Goal: Navigation & Orientation: Find specific page/section

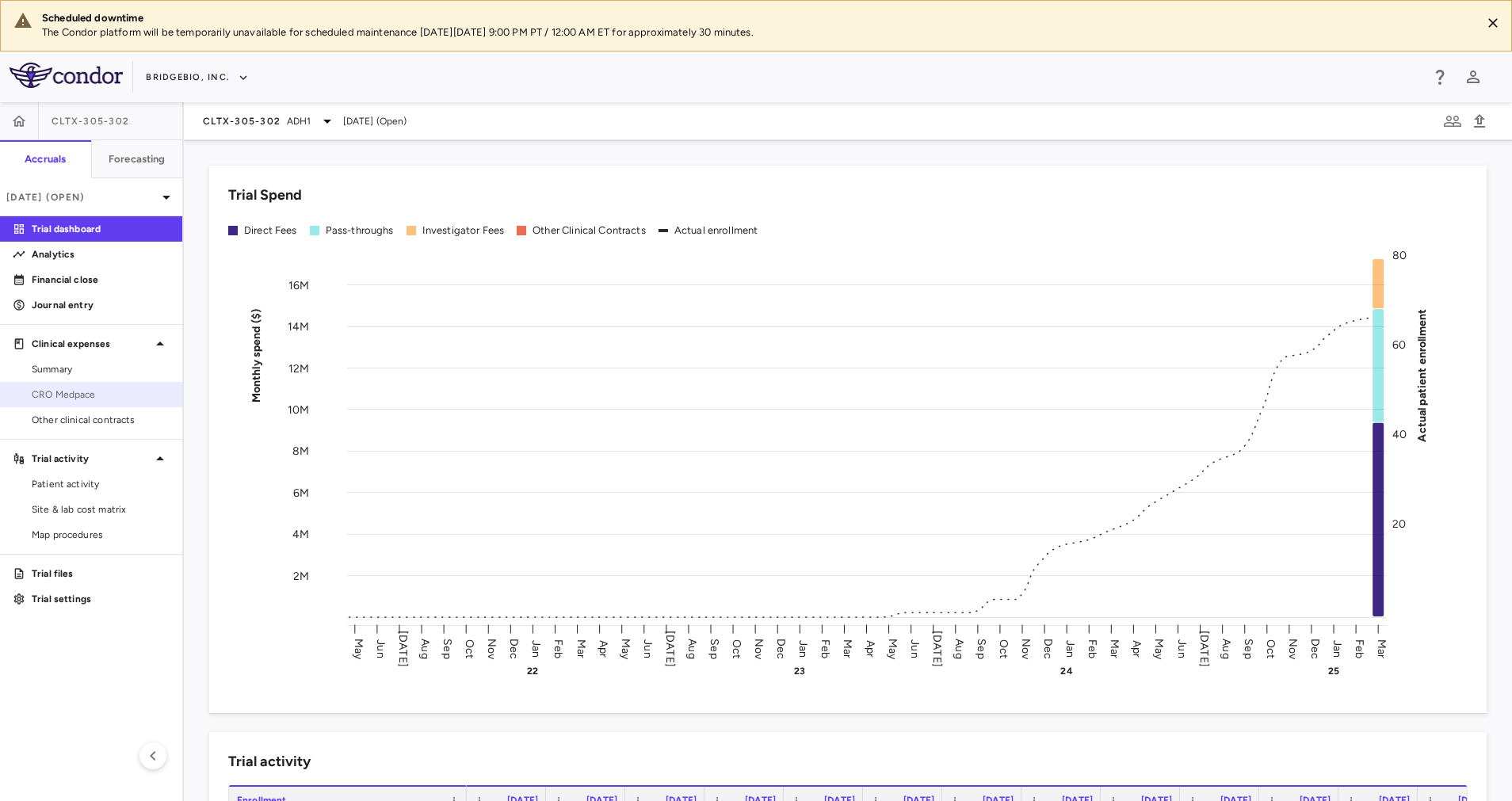
click at [79, 397] on span "CRO Medpace" at bounding box center [101, 394] width 138 height 14
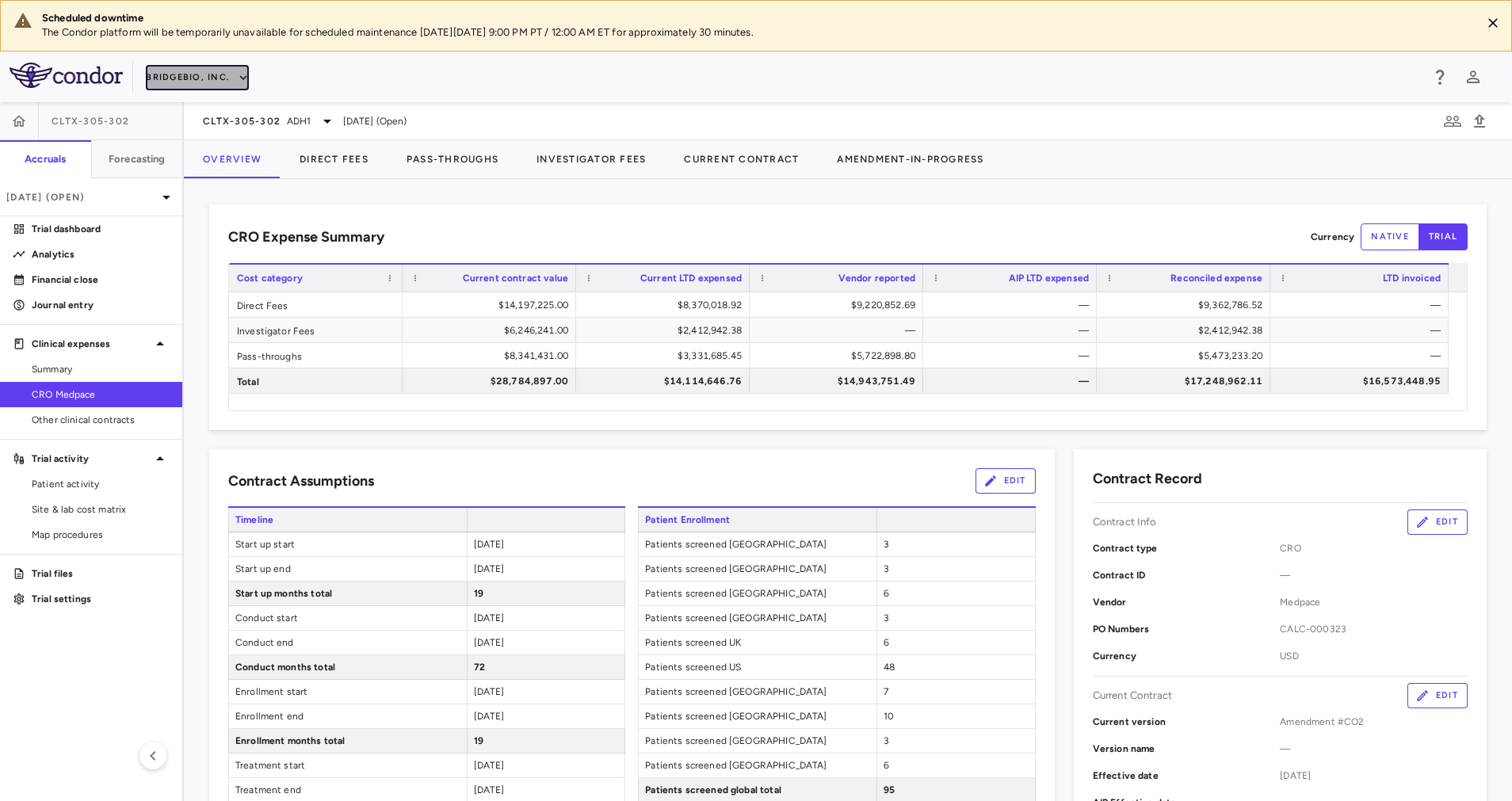
click at [227, 76] on button "BridgeBio, Inc." at bounding box center [198, 78] width 103 height 25
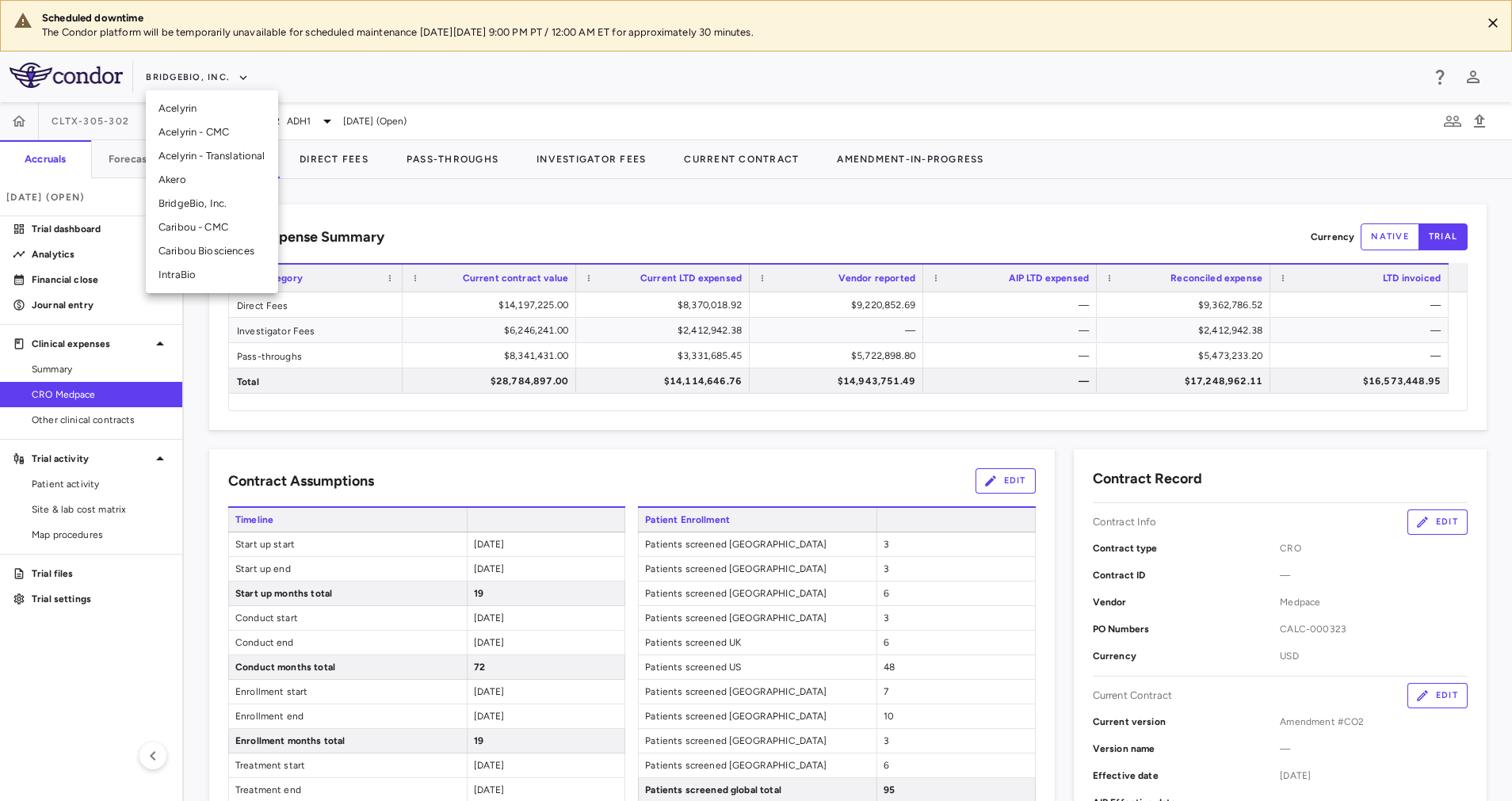
click at [213, 266] on li "IntraBio" at bounding box center [212, 275] width 132 height 24
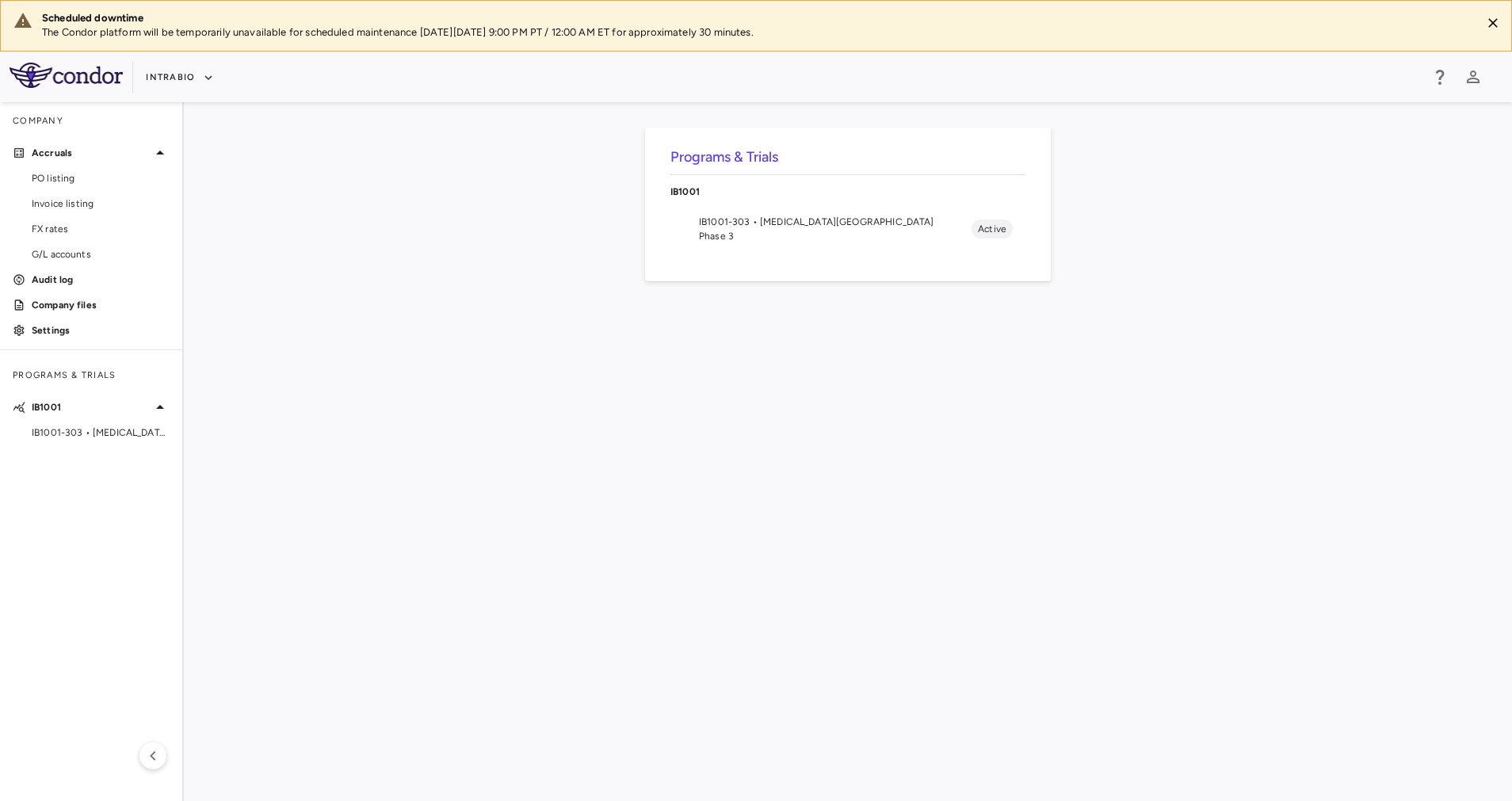
click at [862, 230] on span "Phase 3" at bounding box center [835, 236] width 273 height 14
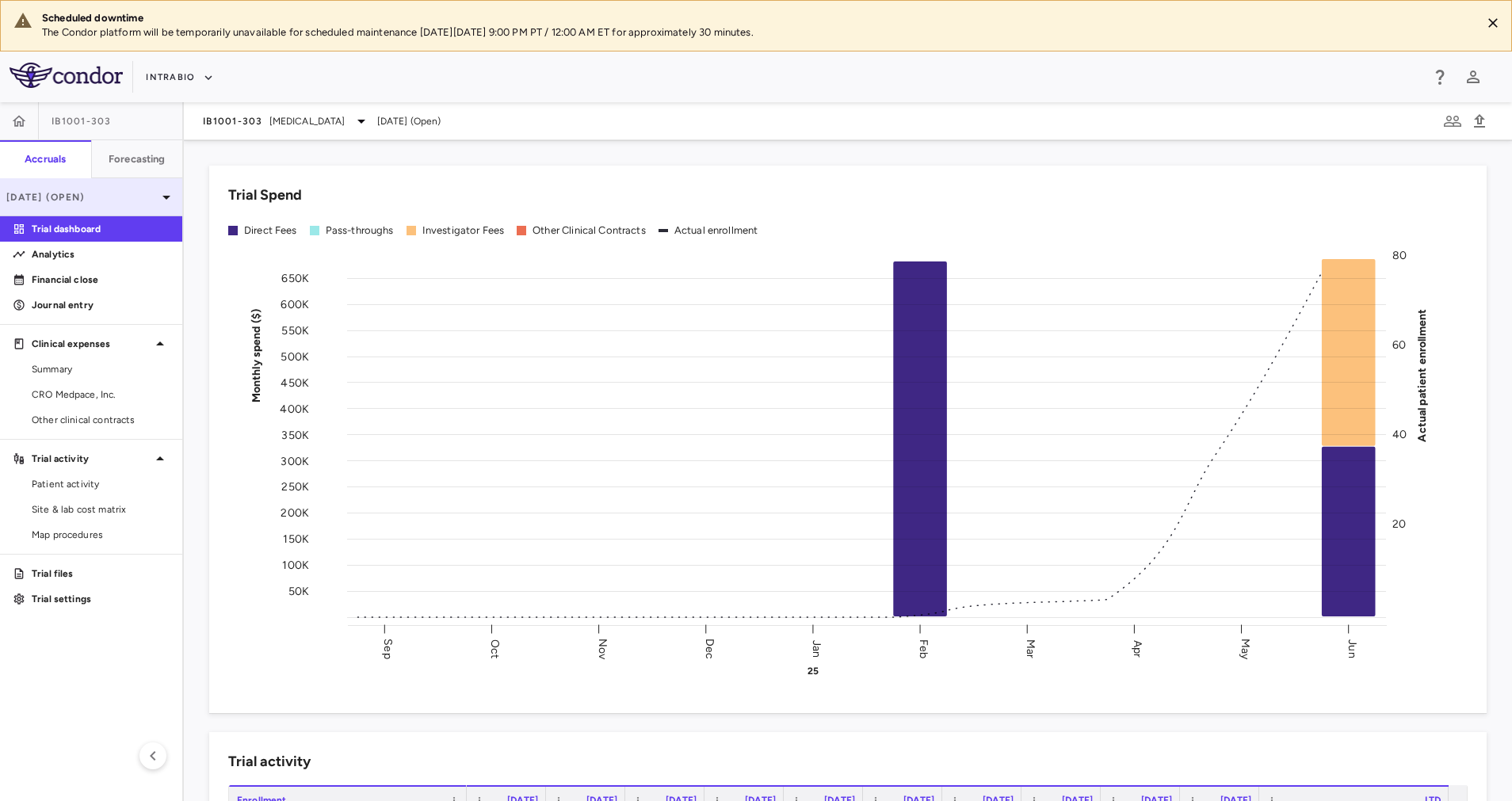
click at [156, 196] on p "Jun 2025 (Open)" at bounding box center [82, 197] width 151 height 14
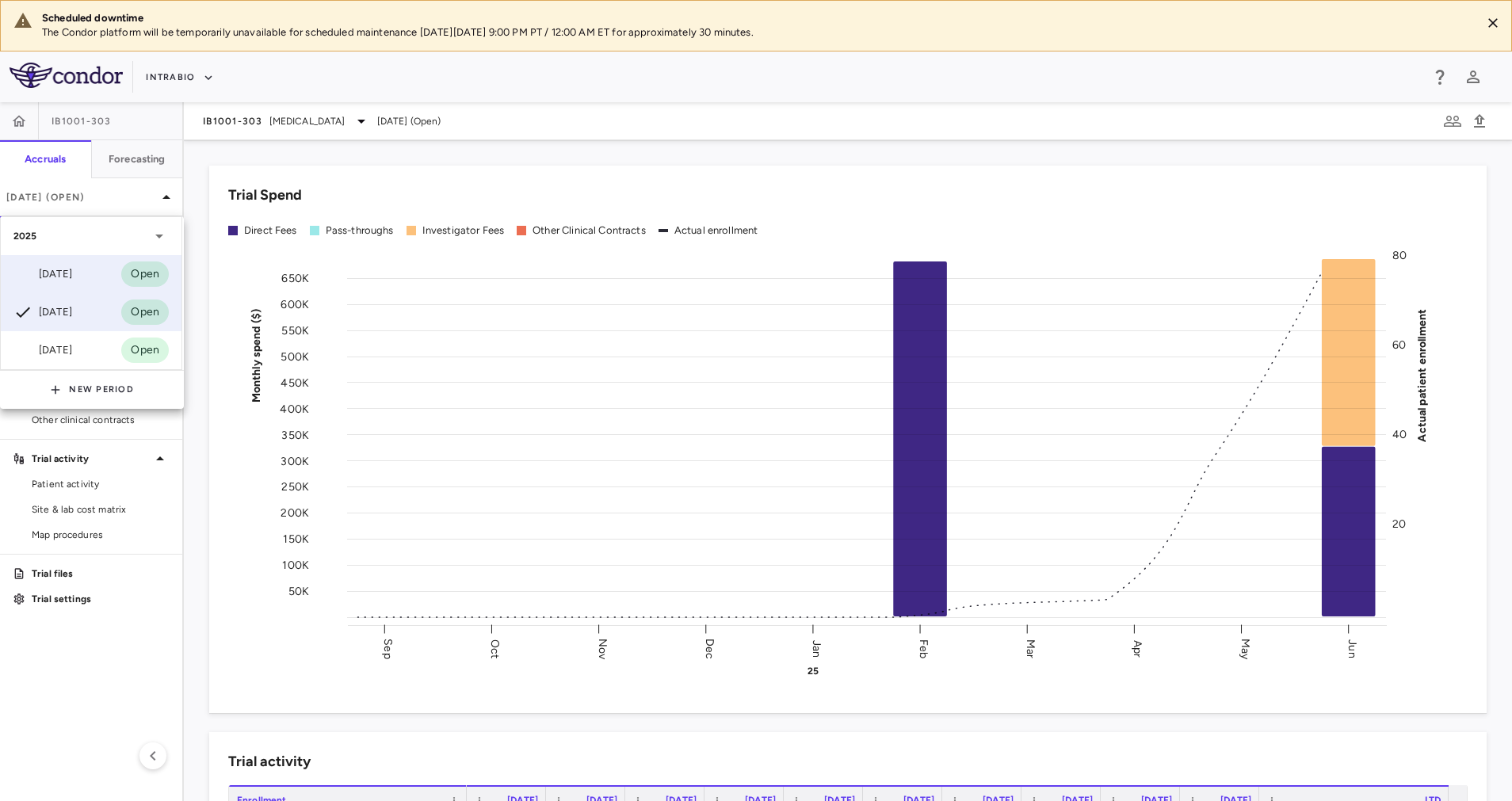
click at [72, 272] on div "Jul 2025" at bounding box center [43, 274] width 59 height 19
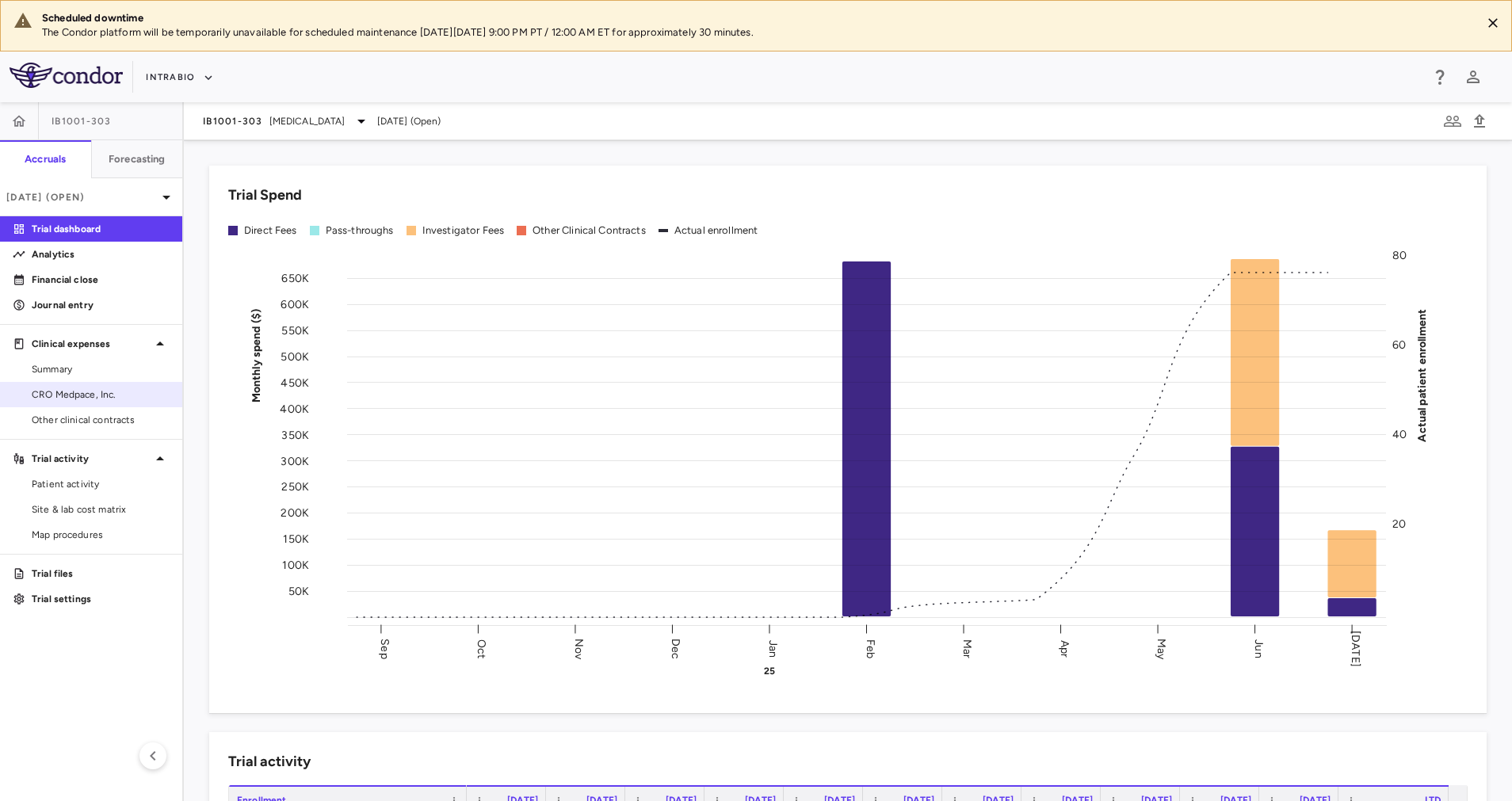
click at [74, 395] on span "CRO Medpace, Inc." at bounding box center [101, 394] width 138 height 14
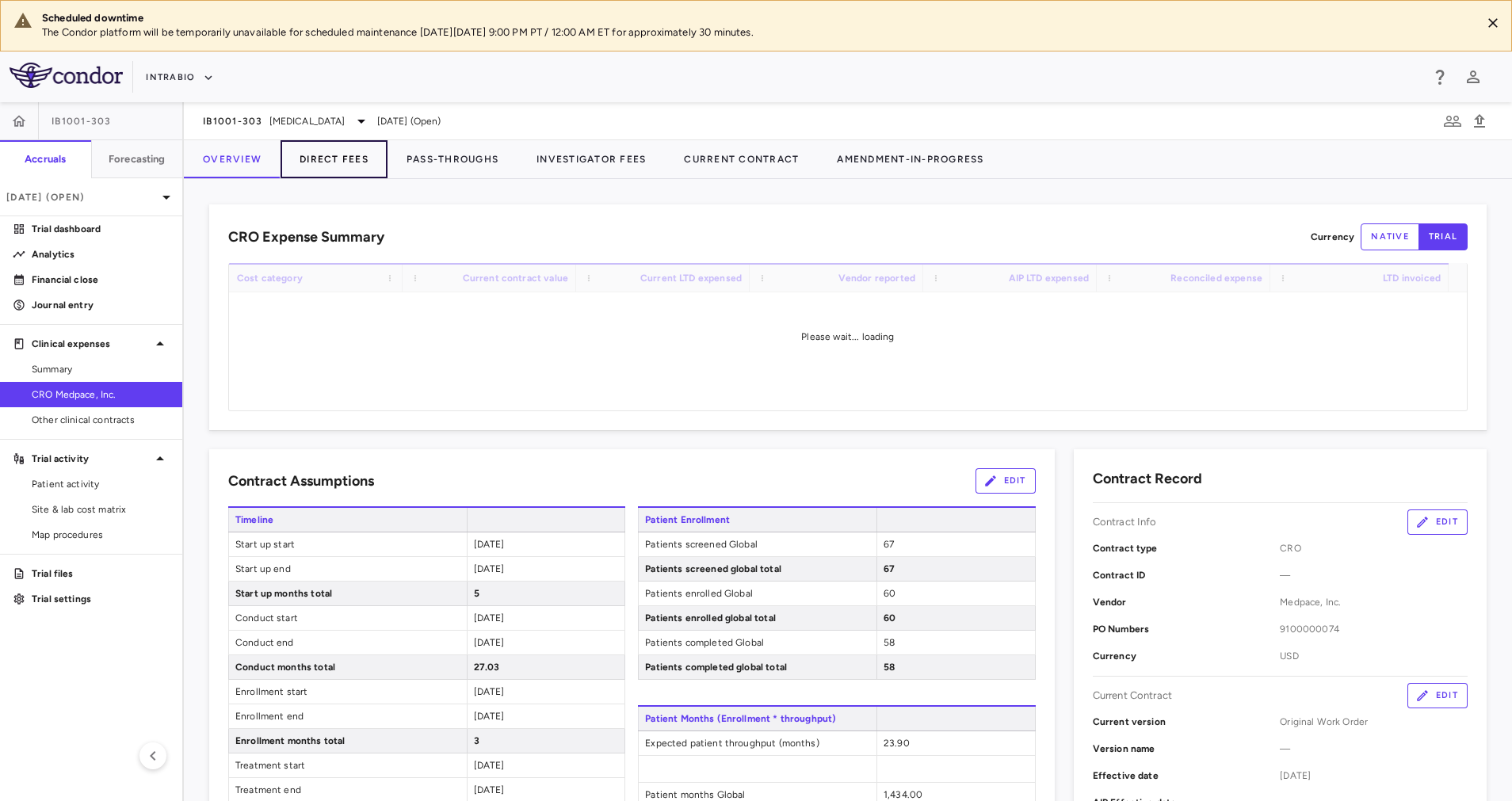
click at [356, 160] on button "Direct Fees" at bounding box center [334, 159] width 107 height 38
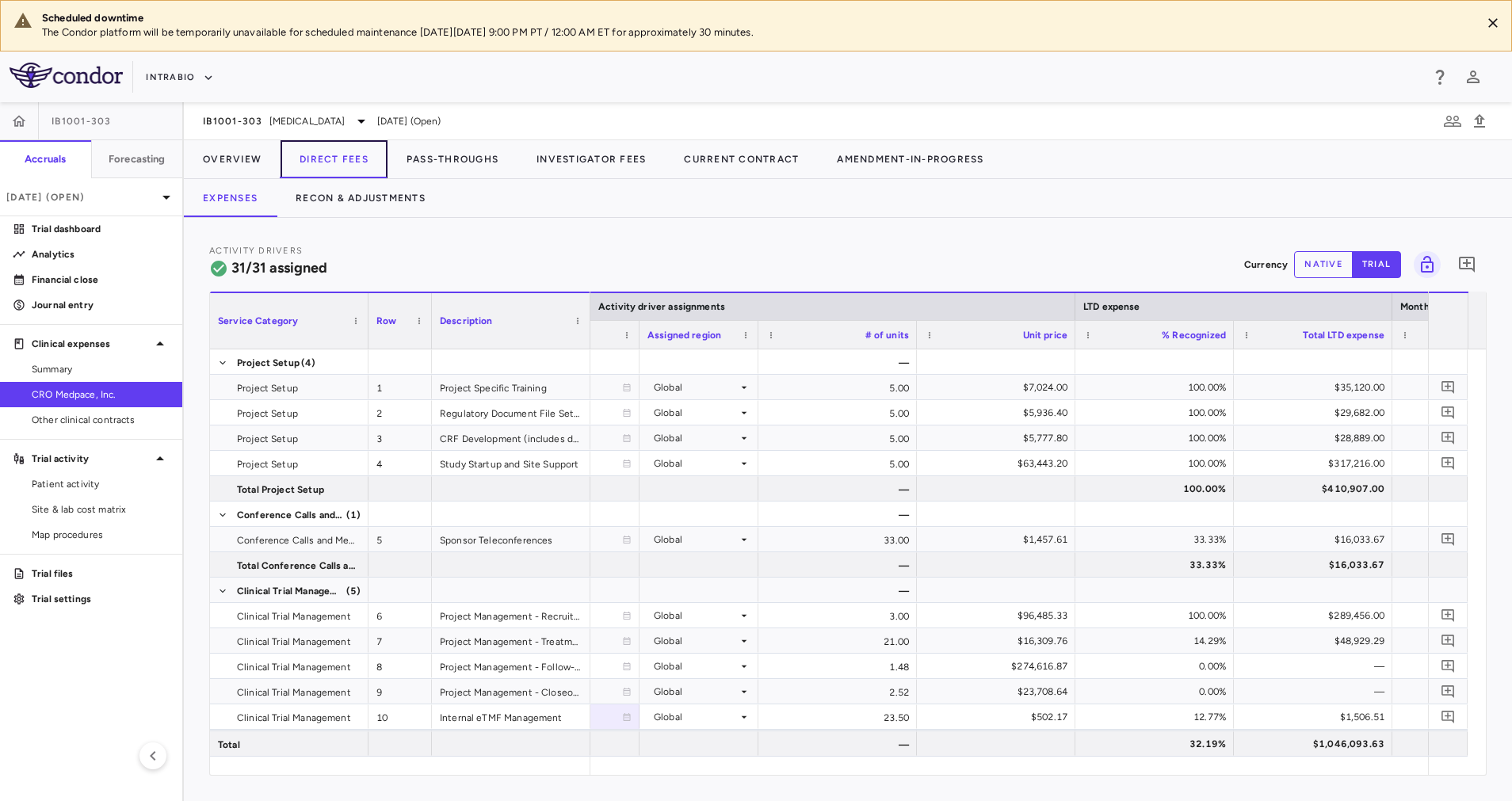
scroll to position [0, 1525]
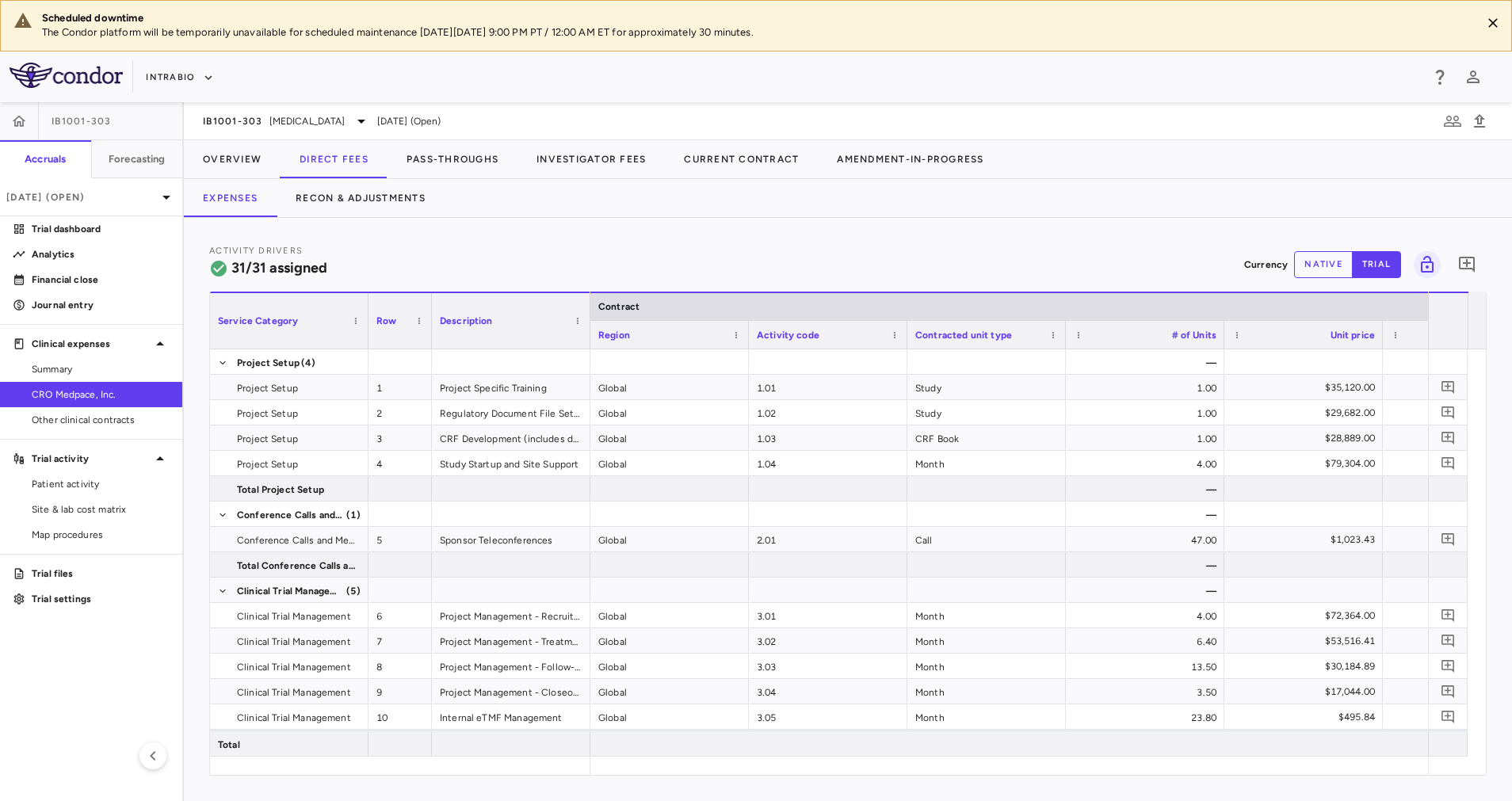
drag, startPoint x: 717, startPoint y: 757, endPoint x: 1097, endPoint y: 755, distance: 380.0
click at [1105, 758] on div "Service Category Row Description Activity driver assignments Contract 14" at bounding box center [848, 533] width 1276 height 483
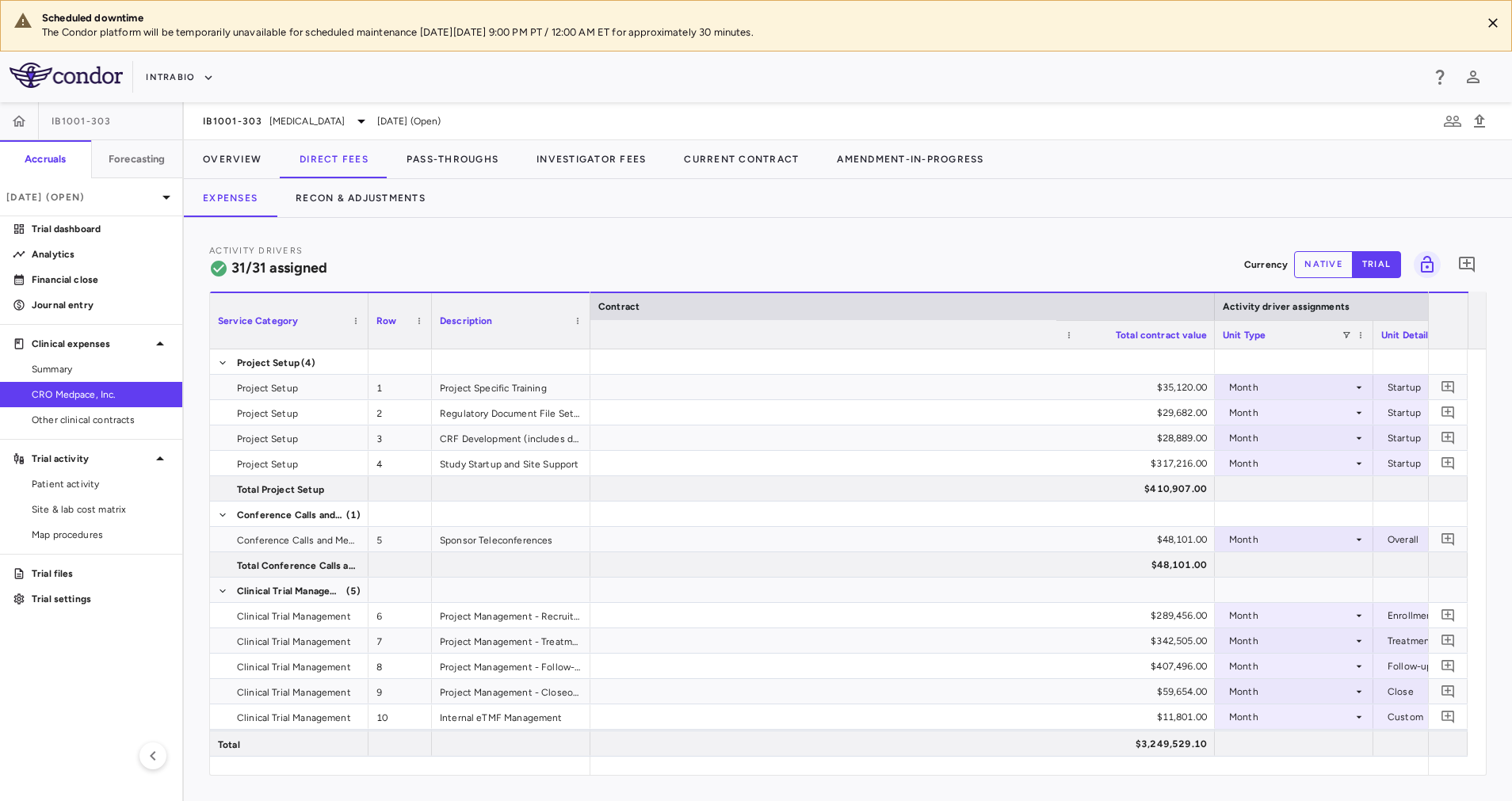
scroll to position [0, 1134]
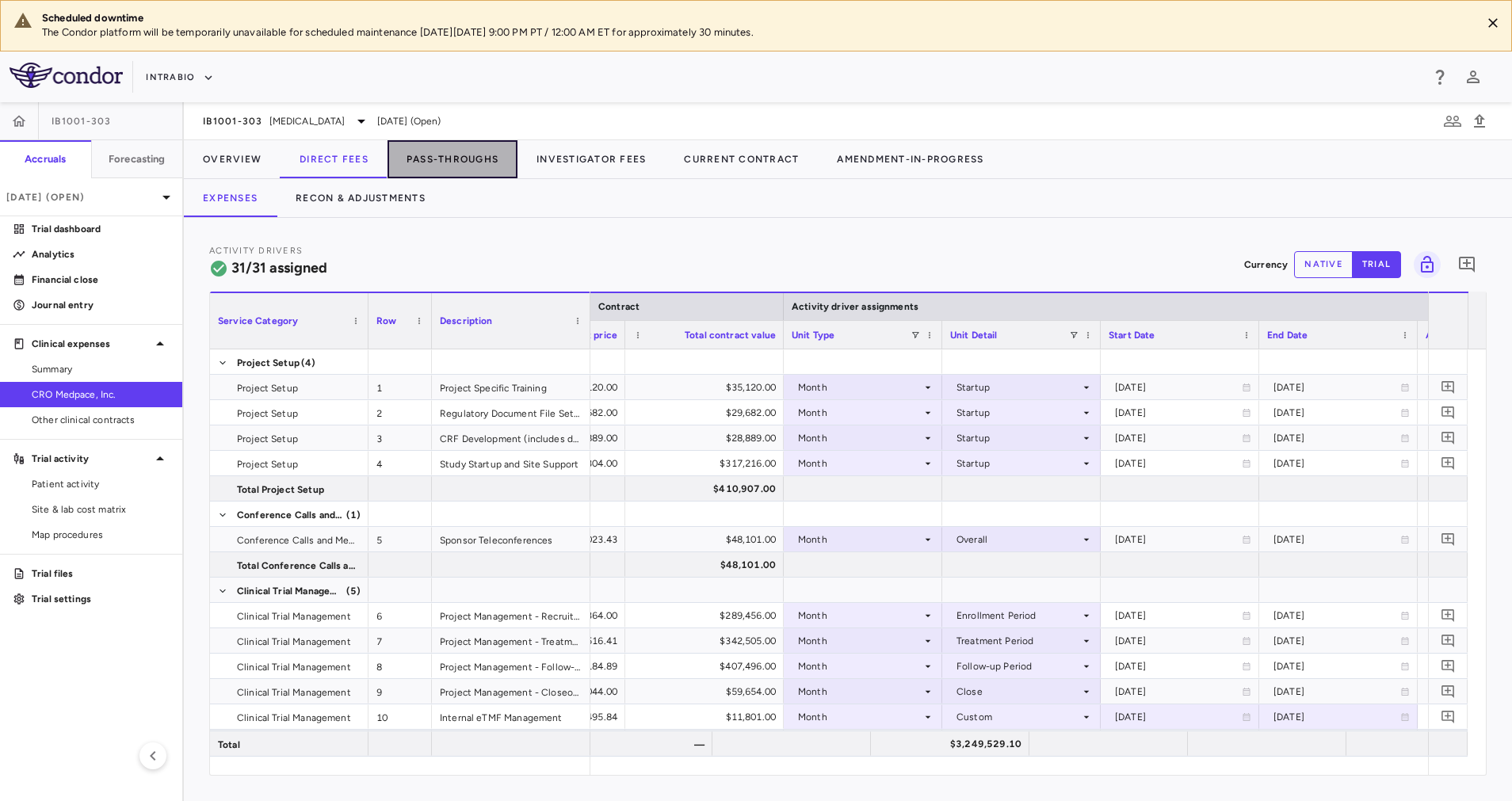
click at [469, 159] on button "Pass-Throughs" at bounding box center [452, 159] width 130 height 38
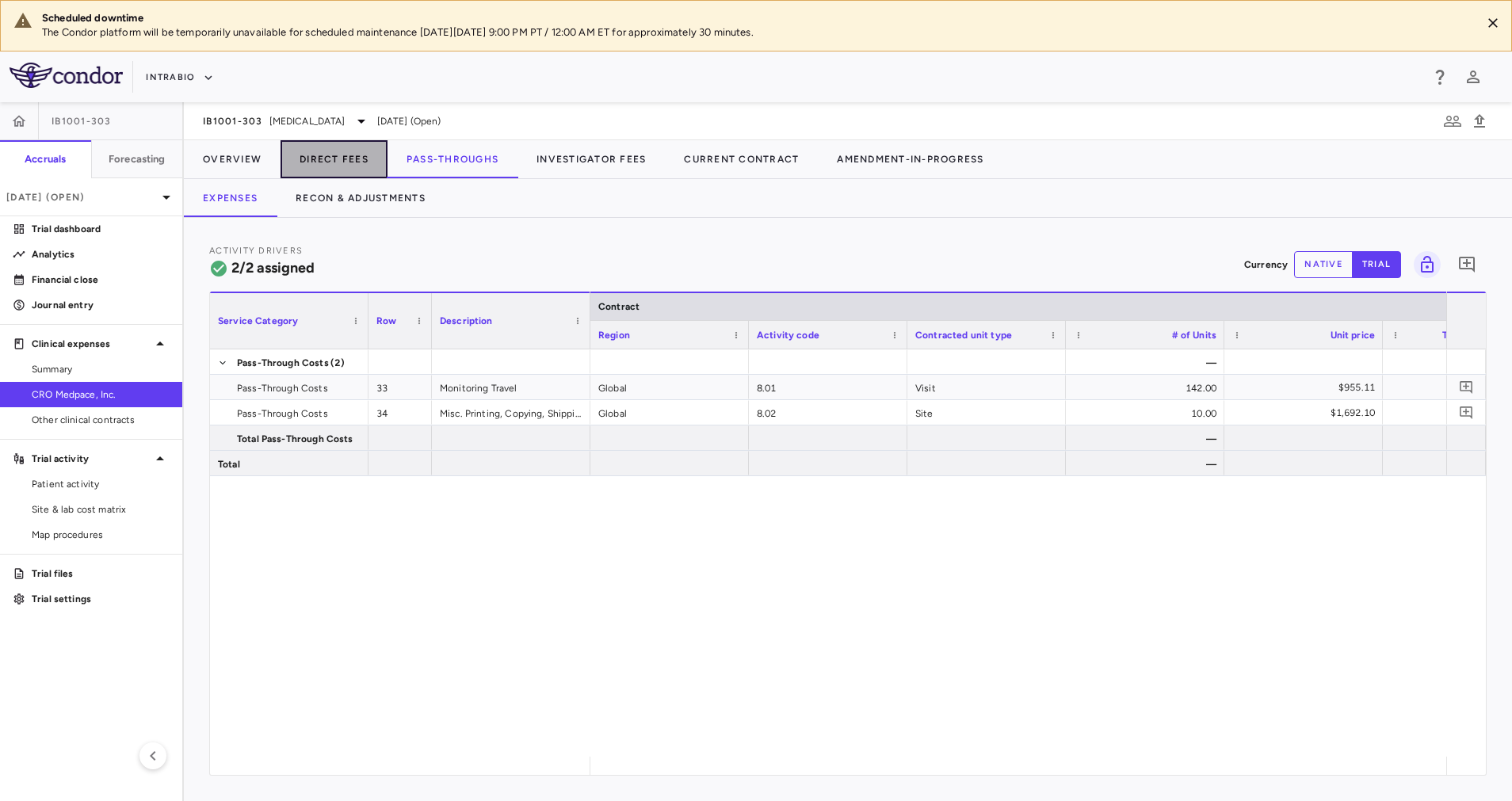
click at [348, 175] on button "Direct Fees" at bounding box center [334, 159] width 107 height 38
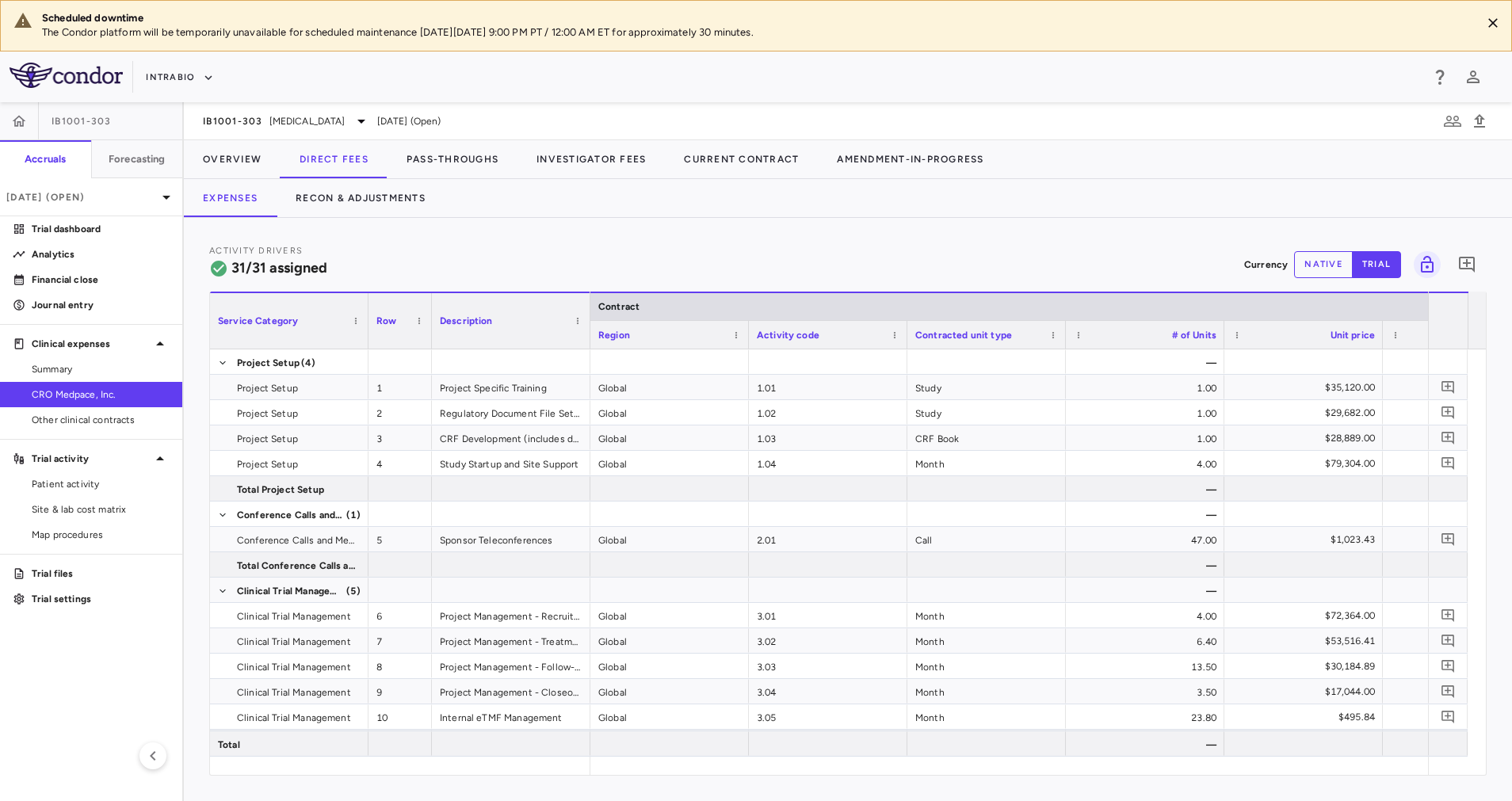
click at [769, 248] on div "Activity Drivers 31/31 assigned Currency native trial 0" at bounding box center [848, 264] width 1277 height 42
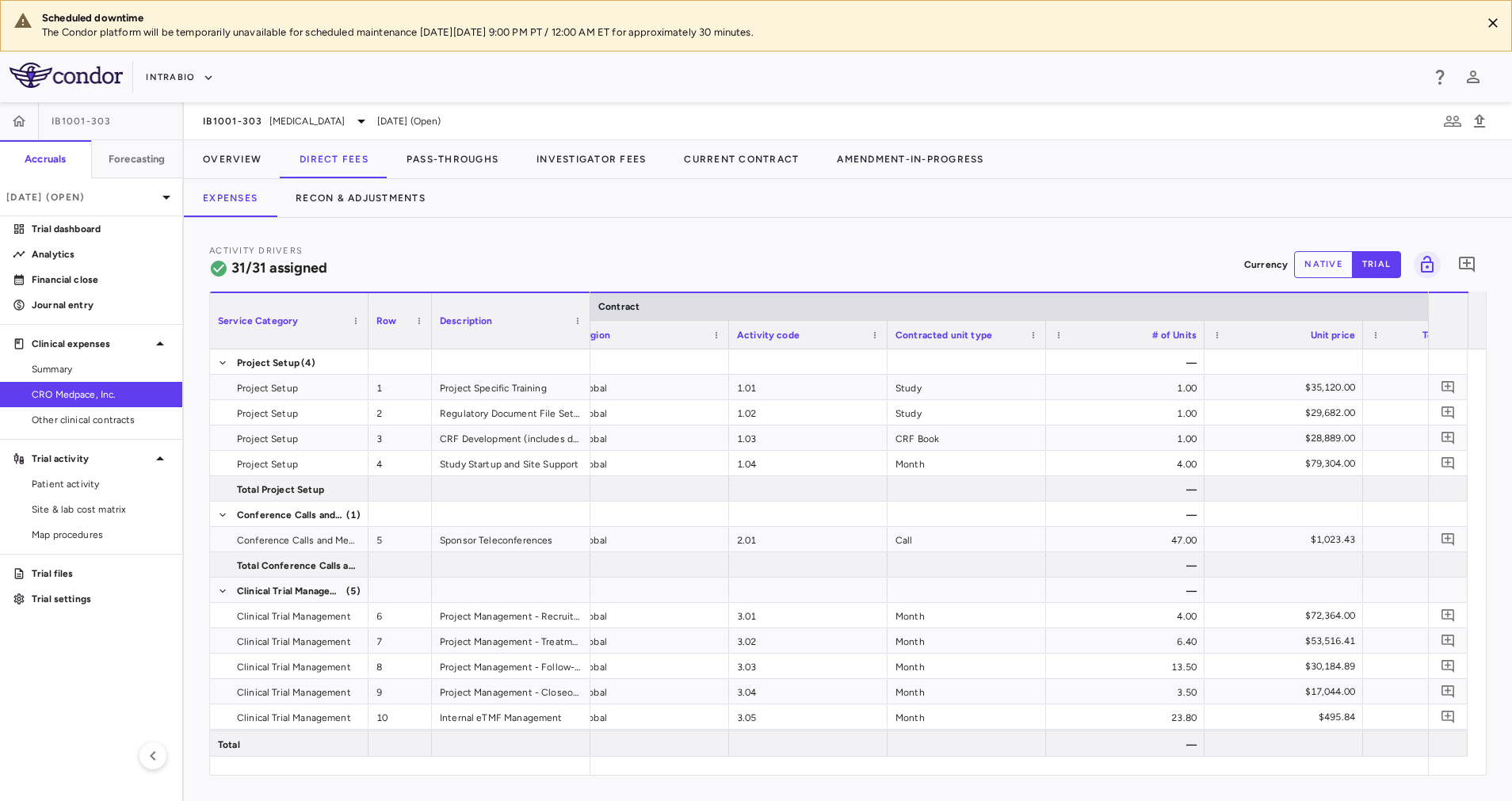
scroll to position [0, 35]
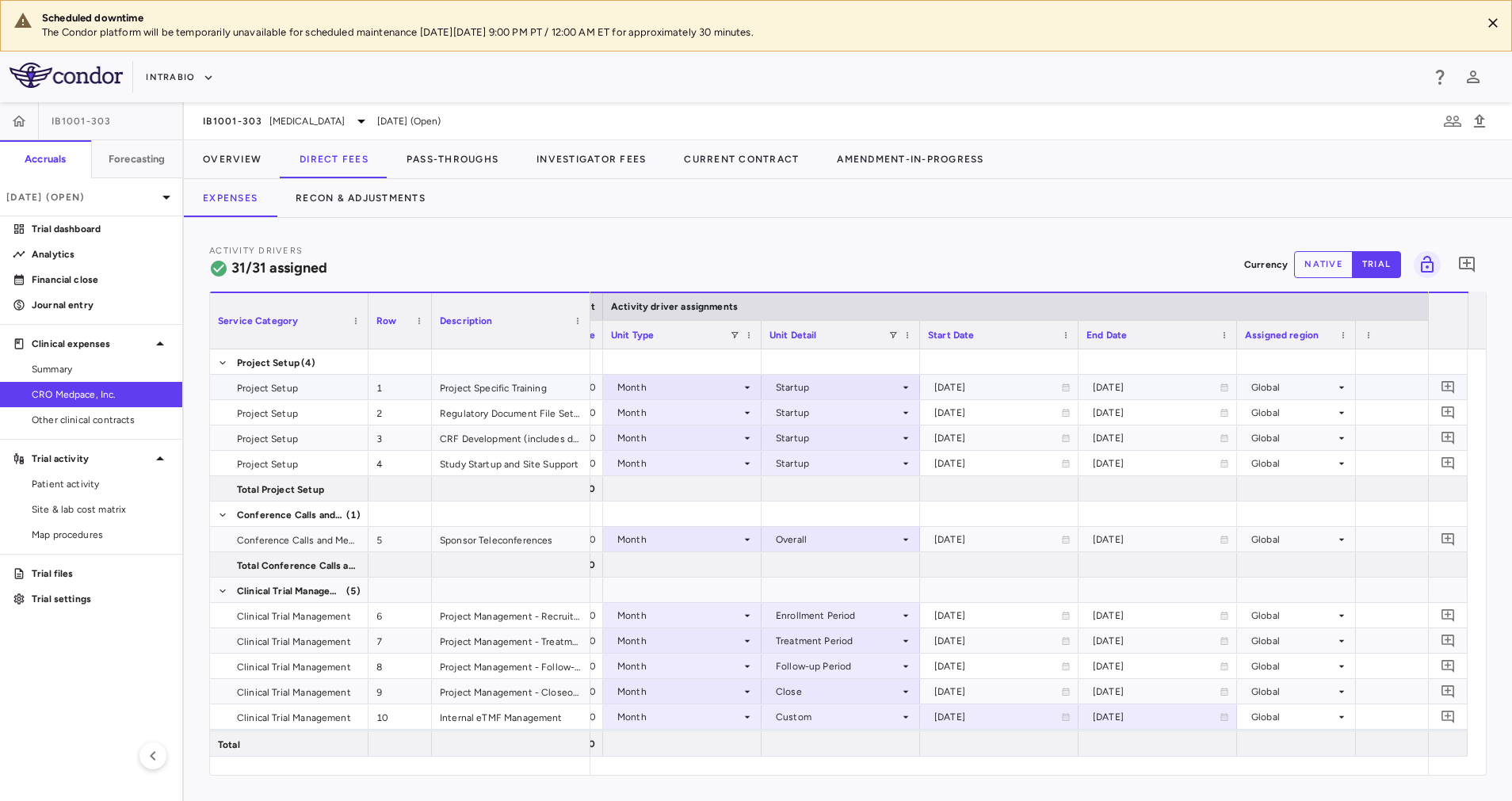
click at [745, 382] on icon at bounding box center [747, 387] width 13 height 13
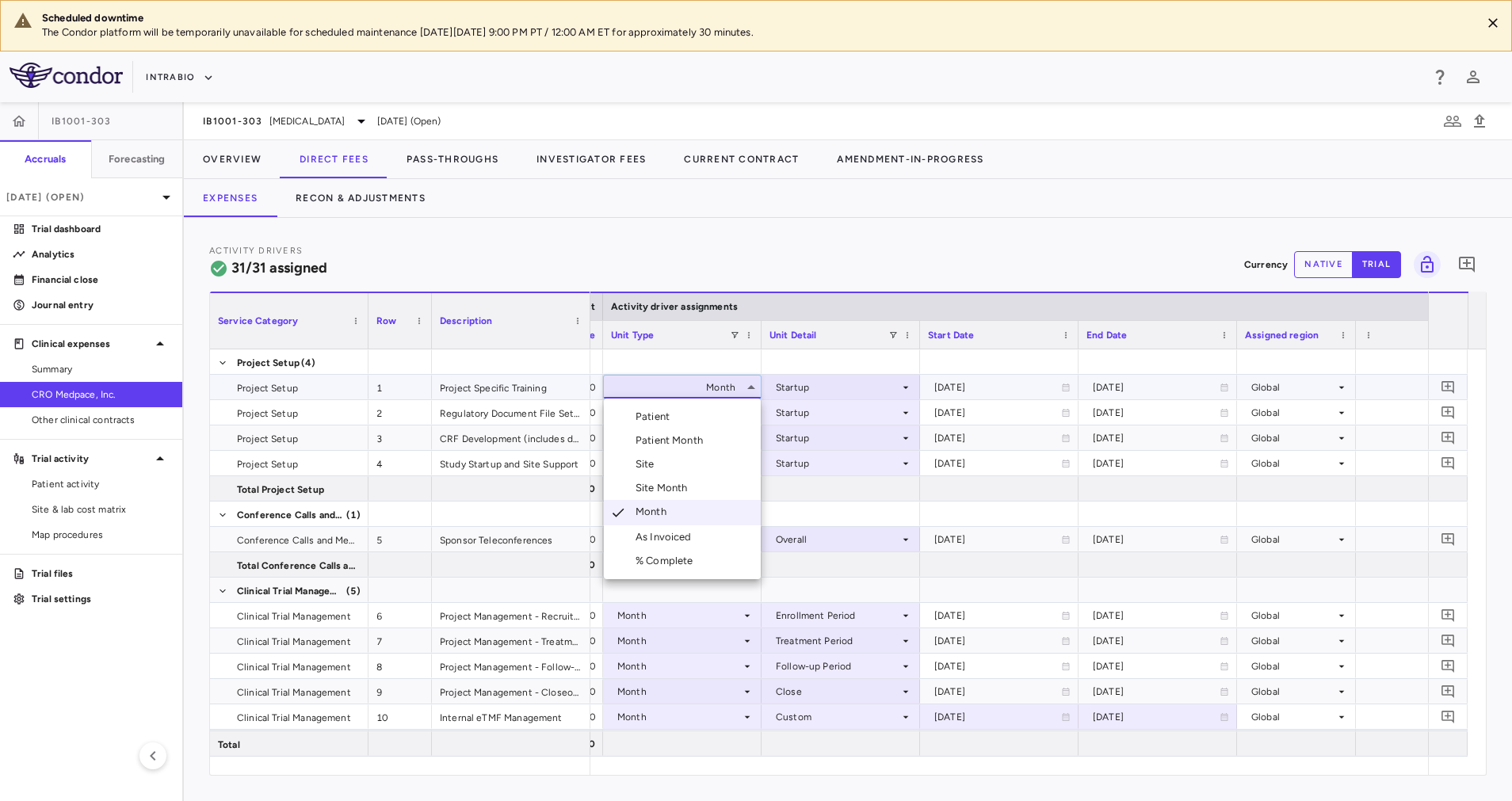
click at [868, 314] on div at bounding box center [756, 400] width 1512 height 801
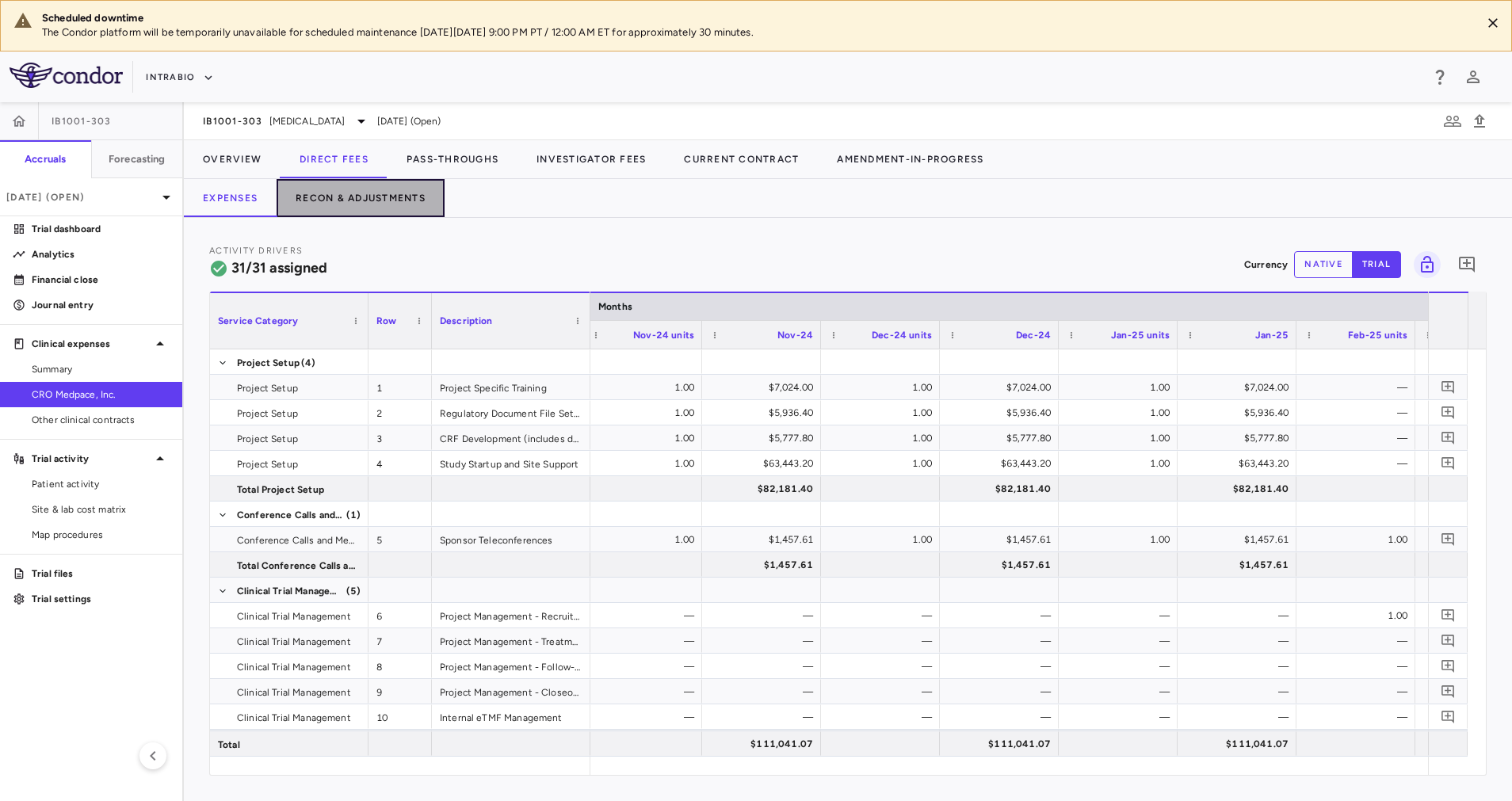
click at [386, 201] on button "Recon & Adjustments" at bounding box center [361, 198] width 168 height 38
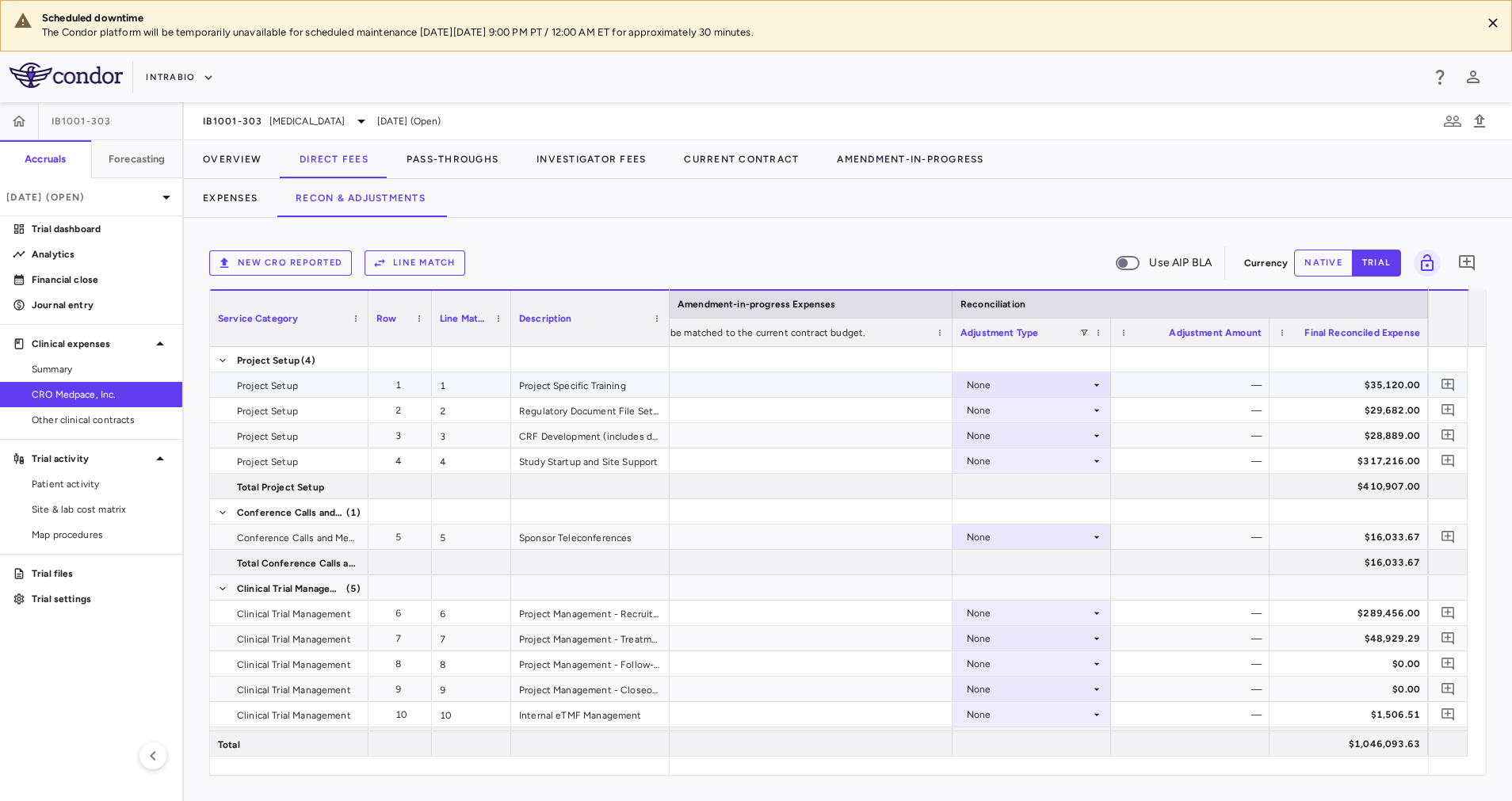
click at [1096, 389] on icon at bounding box center [1097, 385] width 13 height 13
click at [1232, 393] on div at bounding box center [756, 400] width 1512 height 801
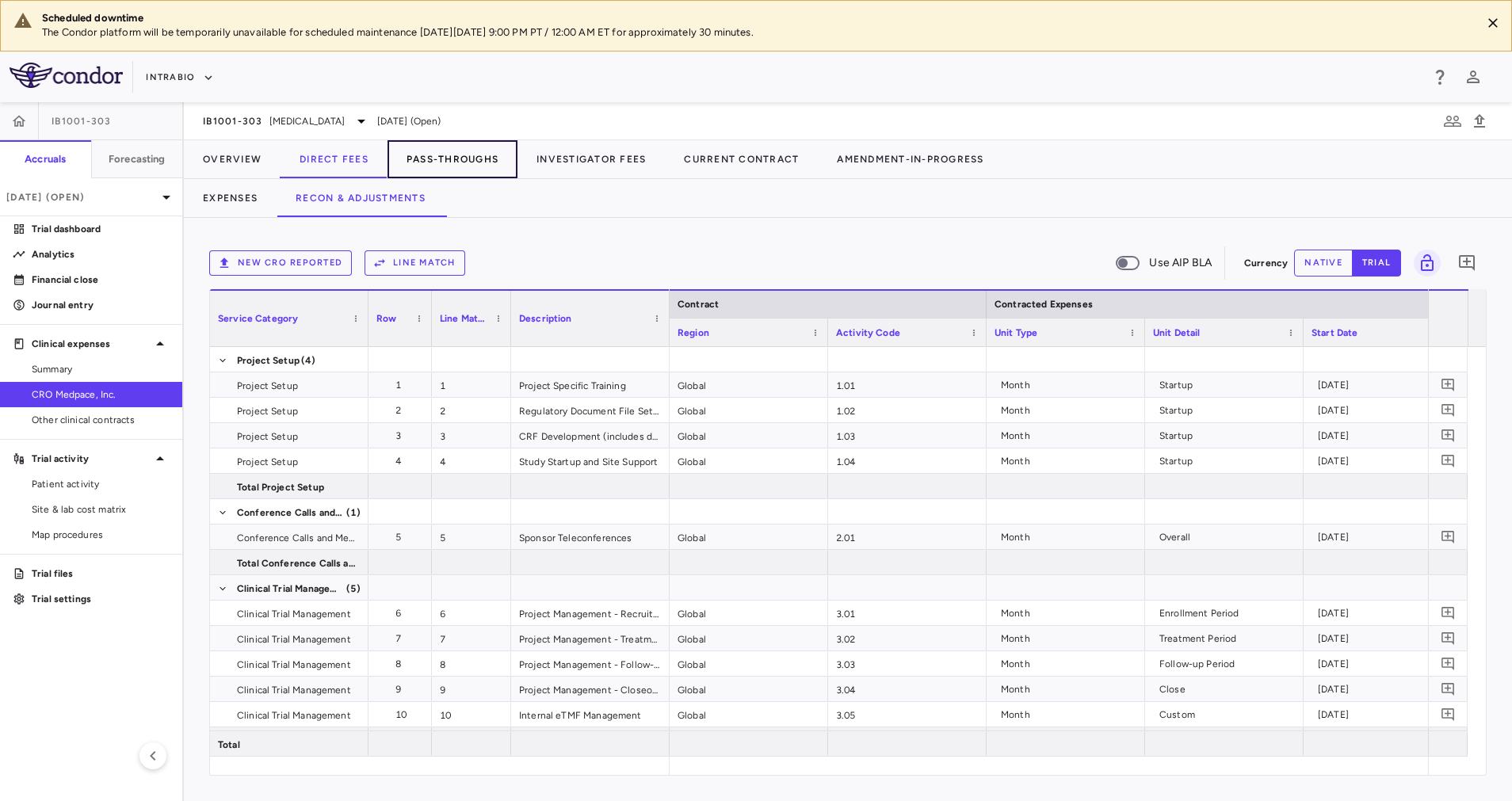
click at [463, 158] on button "Pass-Throughs" at bounding box center [452, 159] width 130 height 38
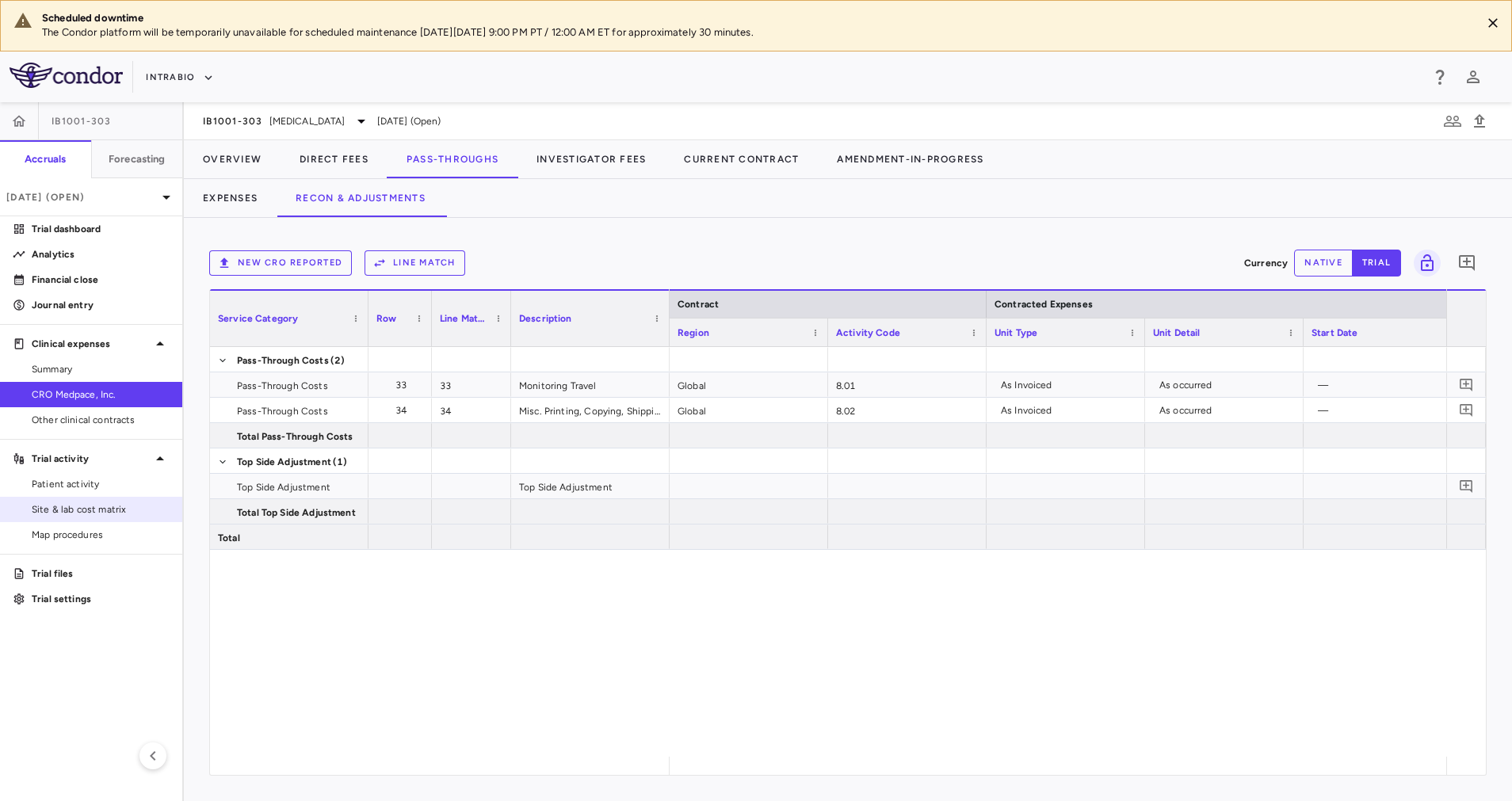
click at [101, 512] on span "Site & lab cost matrix" at bounding box center [101, 509] width 138 height 14
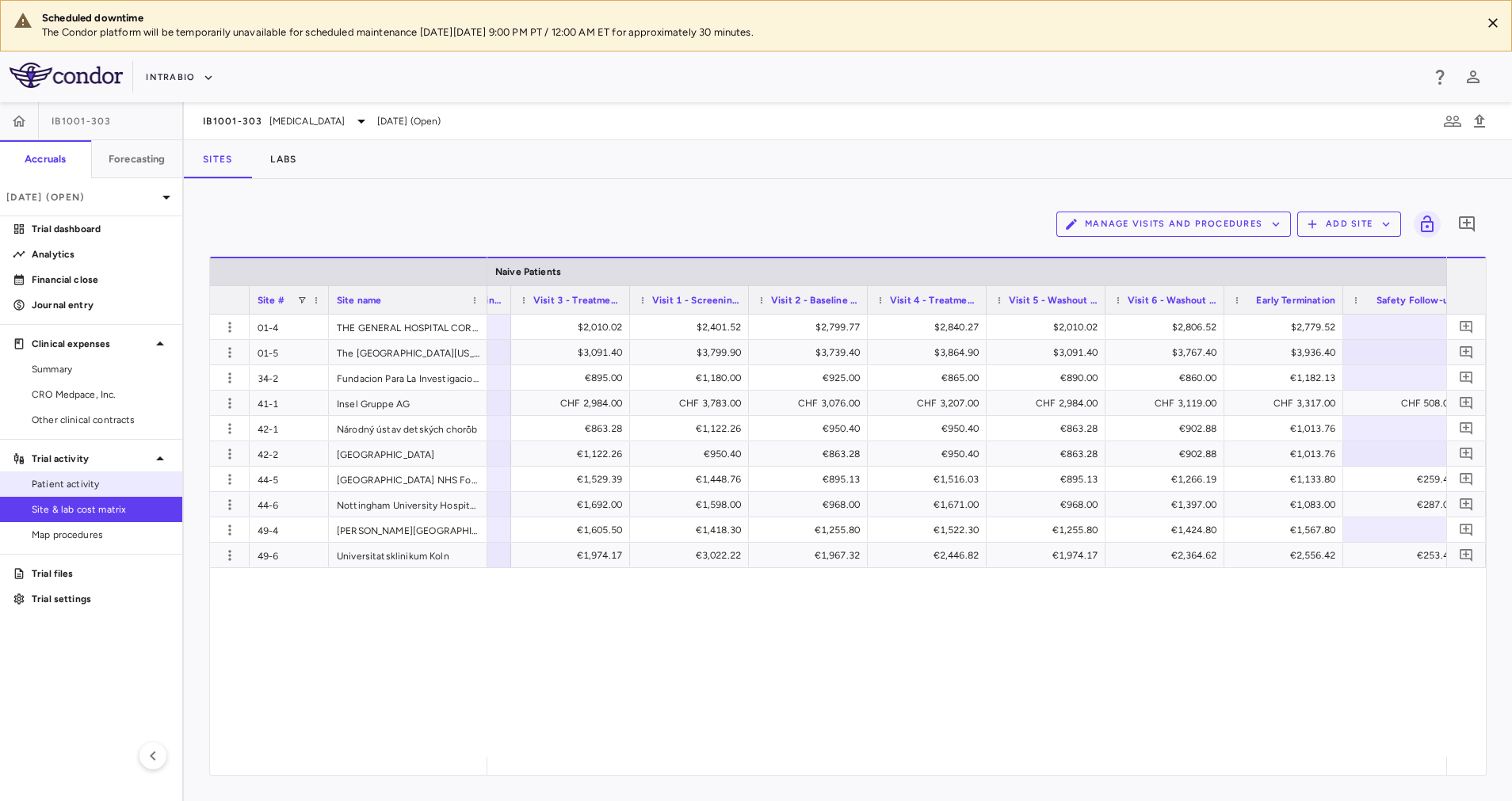
click at [66, 481] on span "Patient activity" at bounding box center [101, 484] width 138 height 14
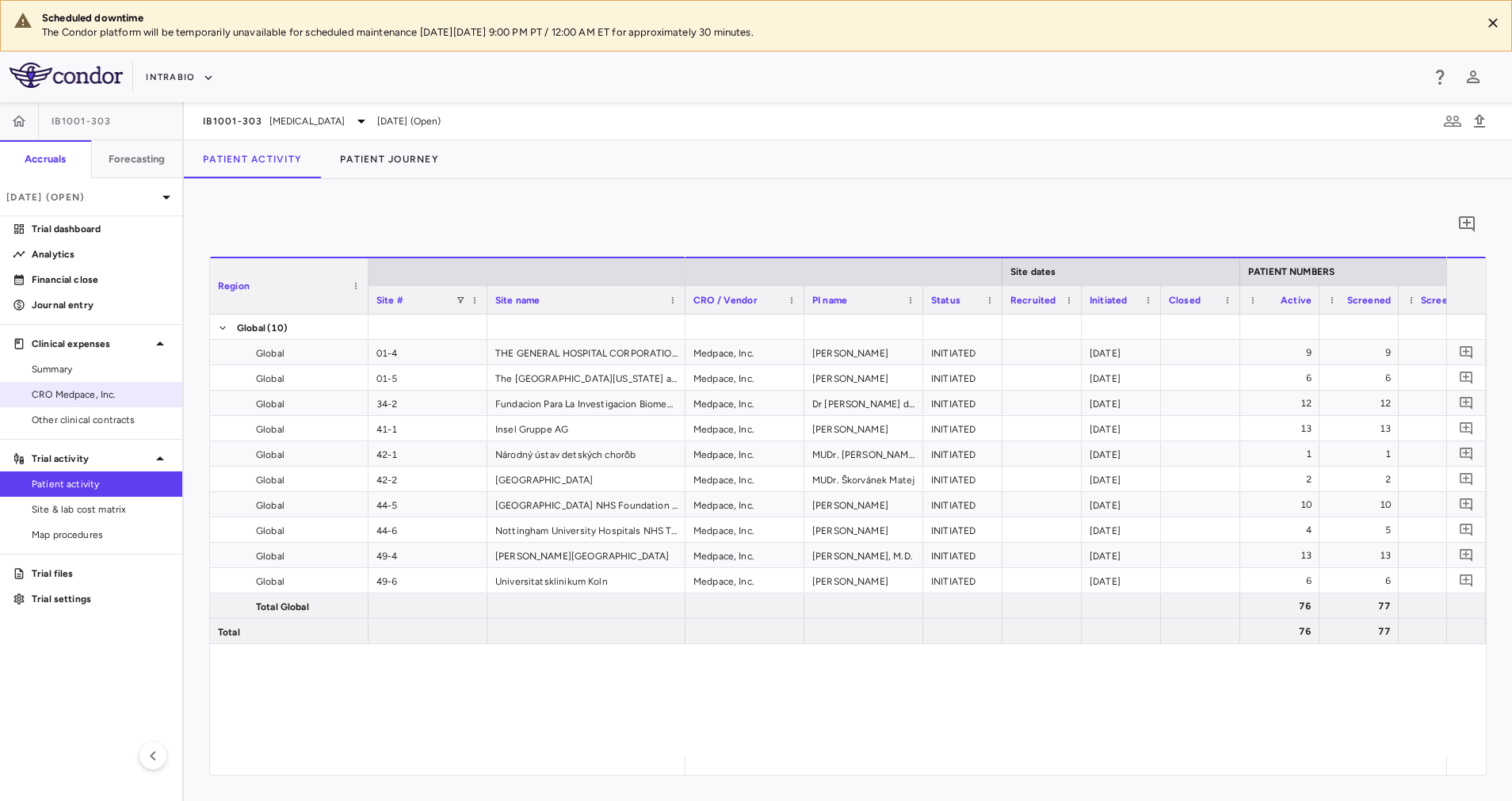
drag, startPoint x: 98, startPoint y: 391, endPoint x: 104, endPoint y: 384, distance: 9.2
click at [98, 391] on span "CRO Medpace, Inc." at bounding box center [101, 394] width 138 height 14
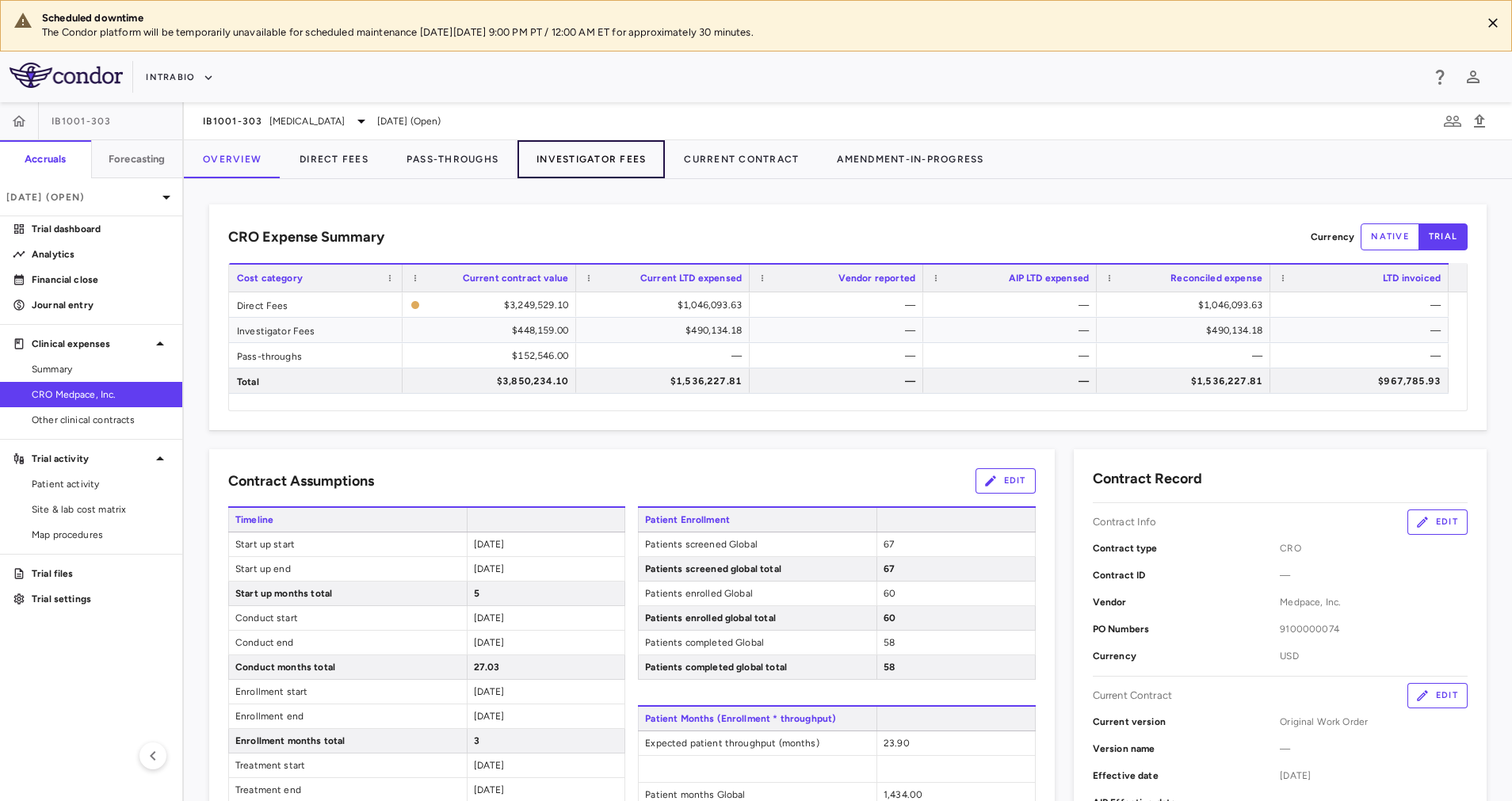
click at [578, 159] on button "Investigator Fees" at bounding box center [591, 159] width 148 height 38
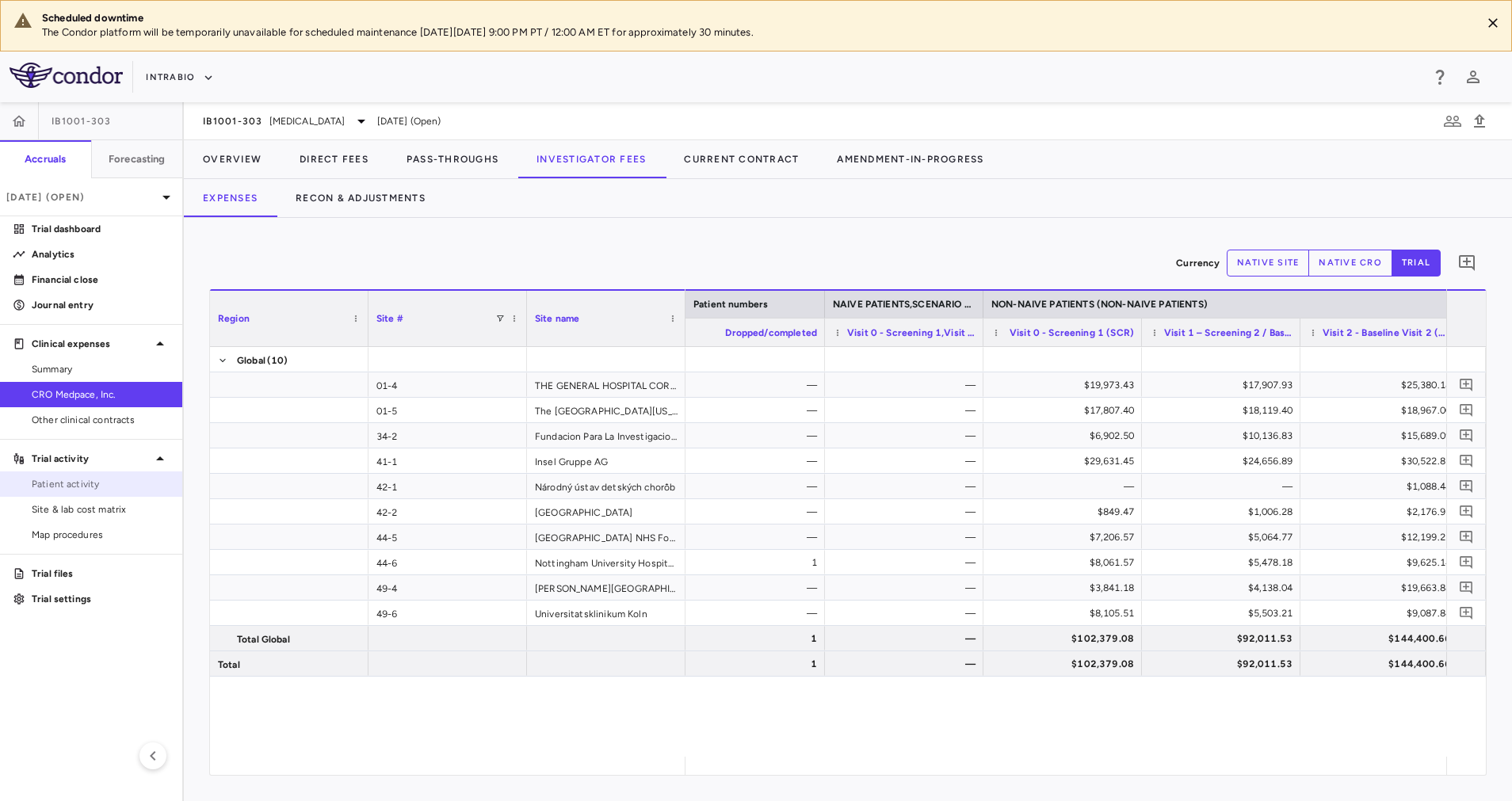
click at [55, 485] on span "Patient activity" at bounding box center [101, 484] width 138 height 14
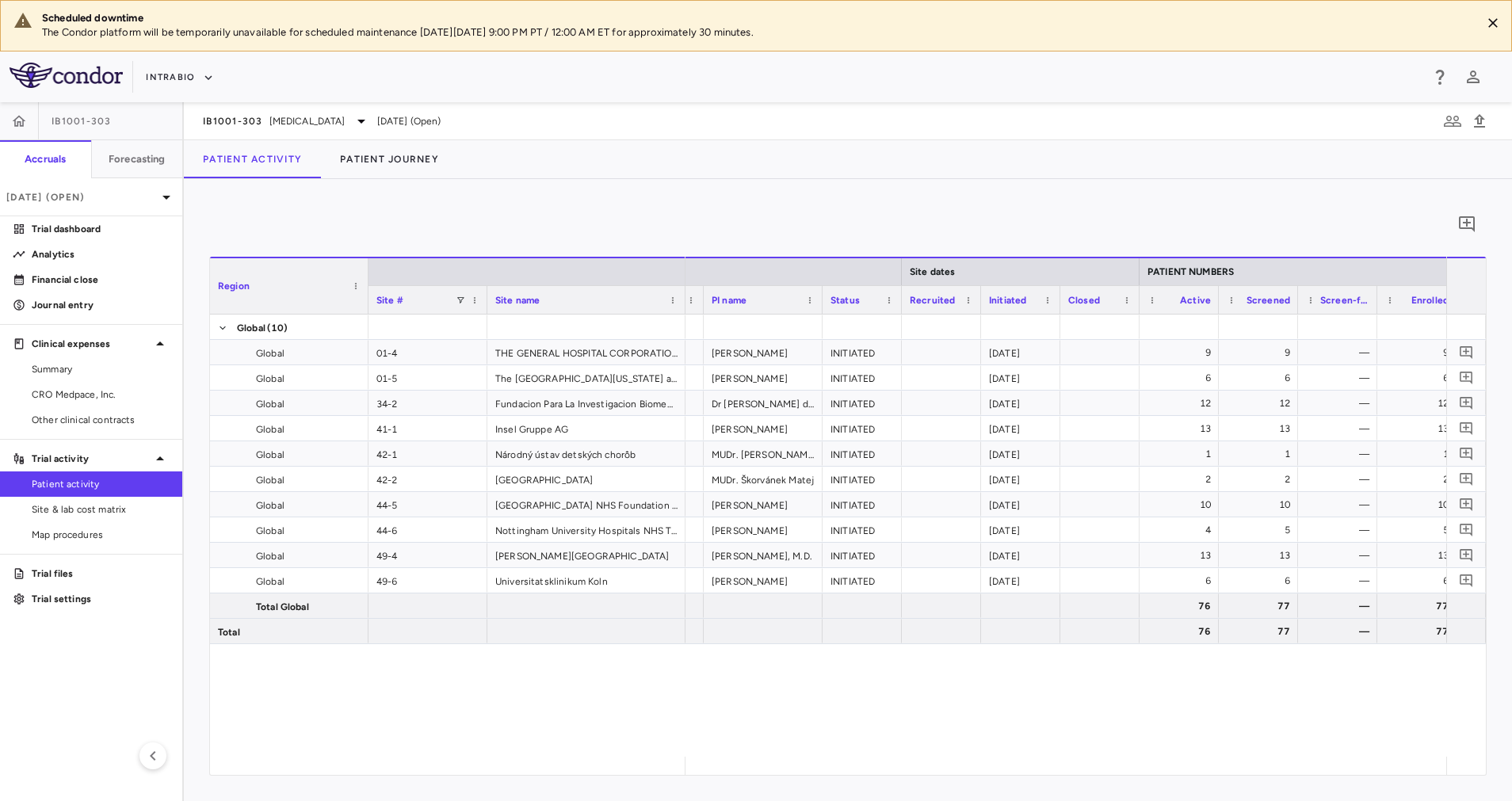
scroll to position [0, 144]
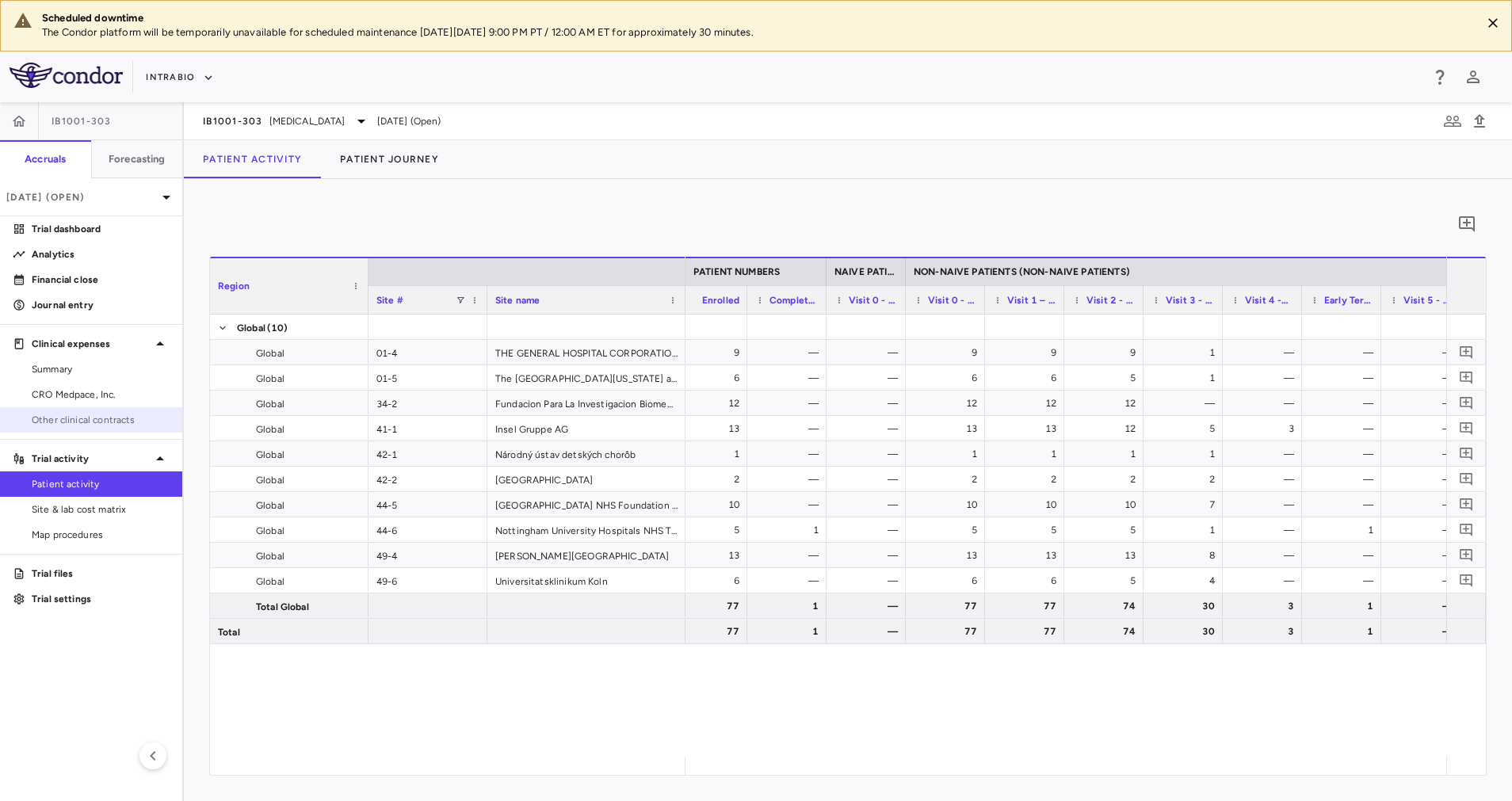
click at [70, 427] on link "Other clinical contracts" at bounding box center [91, 420] width 182 height 24
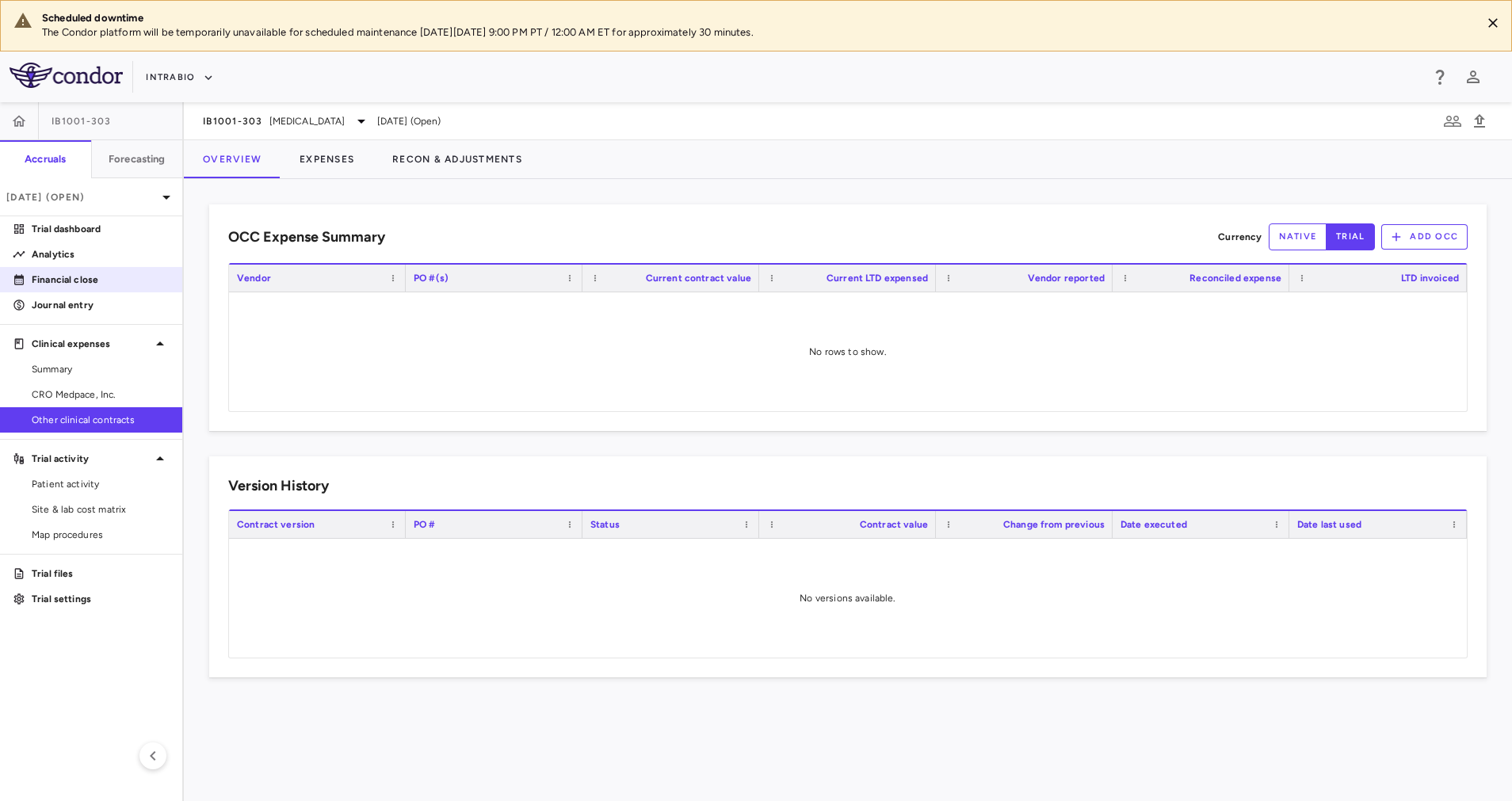
drag, startPoint x: 75, startPoint y: 393, endPoint x: 178, endPoint y: 272, distance: 158.9
click at [75, 393] on span "CRO Medpace, Inc." at bounding box center [101, 394] width 138 height 14
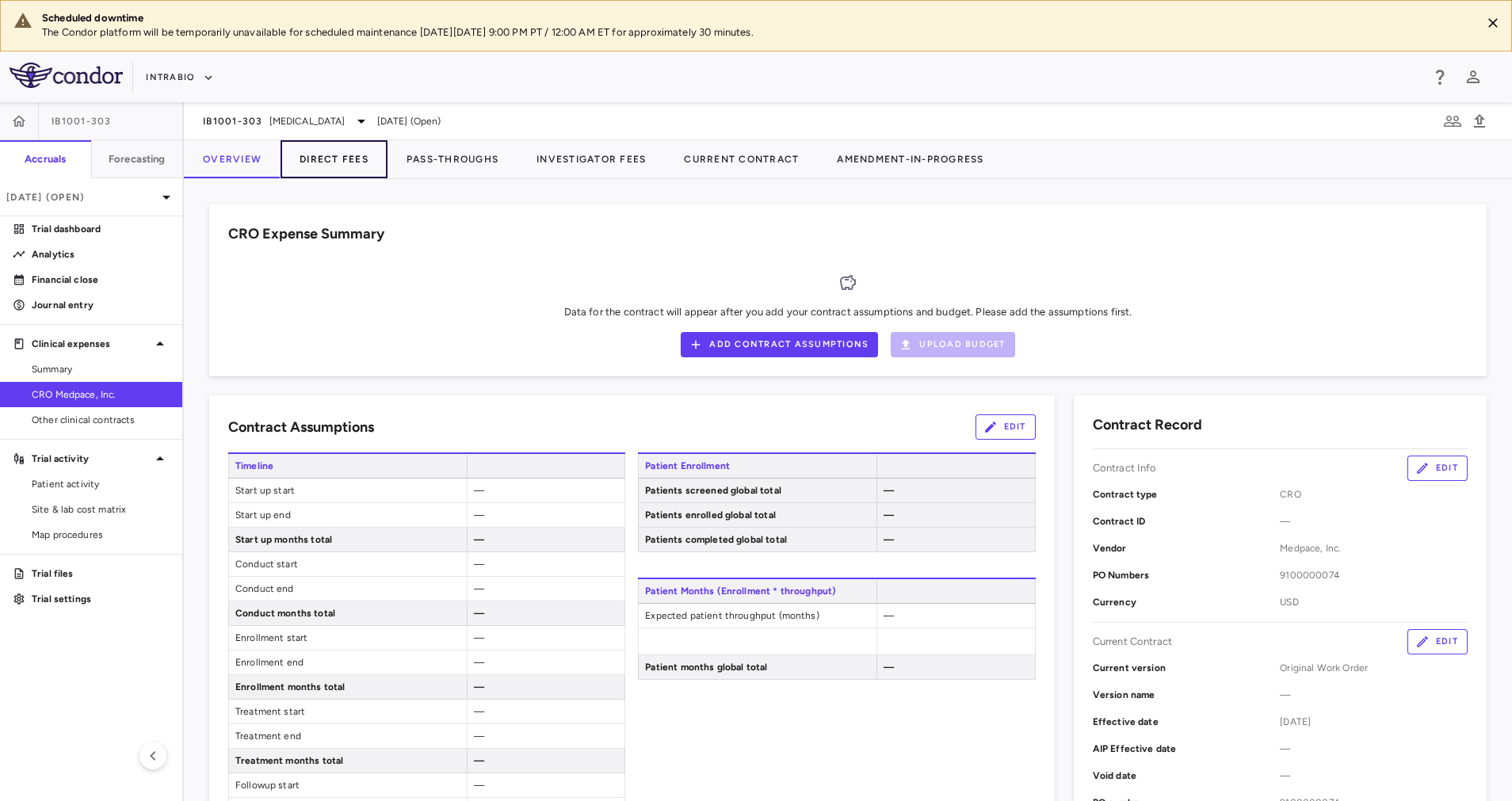
click at [318, 148] on button "Direct Fees" at bounding box center [334, 159] width 107 height 38
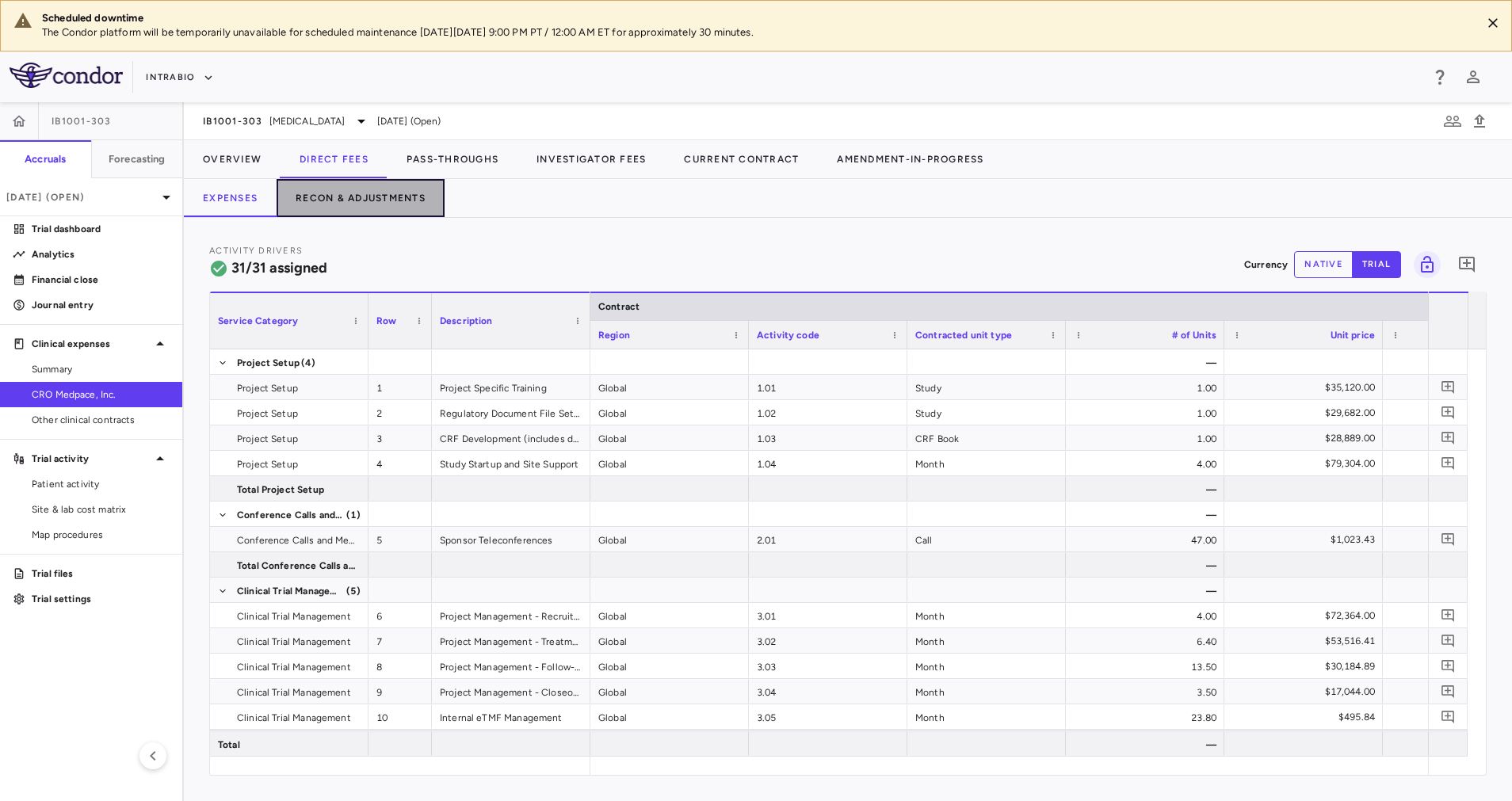
click at [349, 194] on button "Recon & Adjustments" at bounding box center [361, 198] width 168 height 38
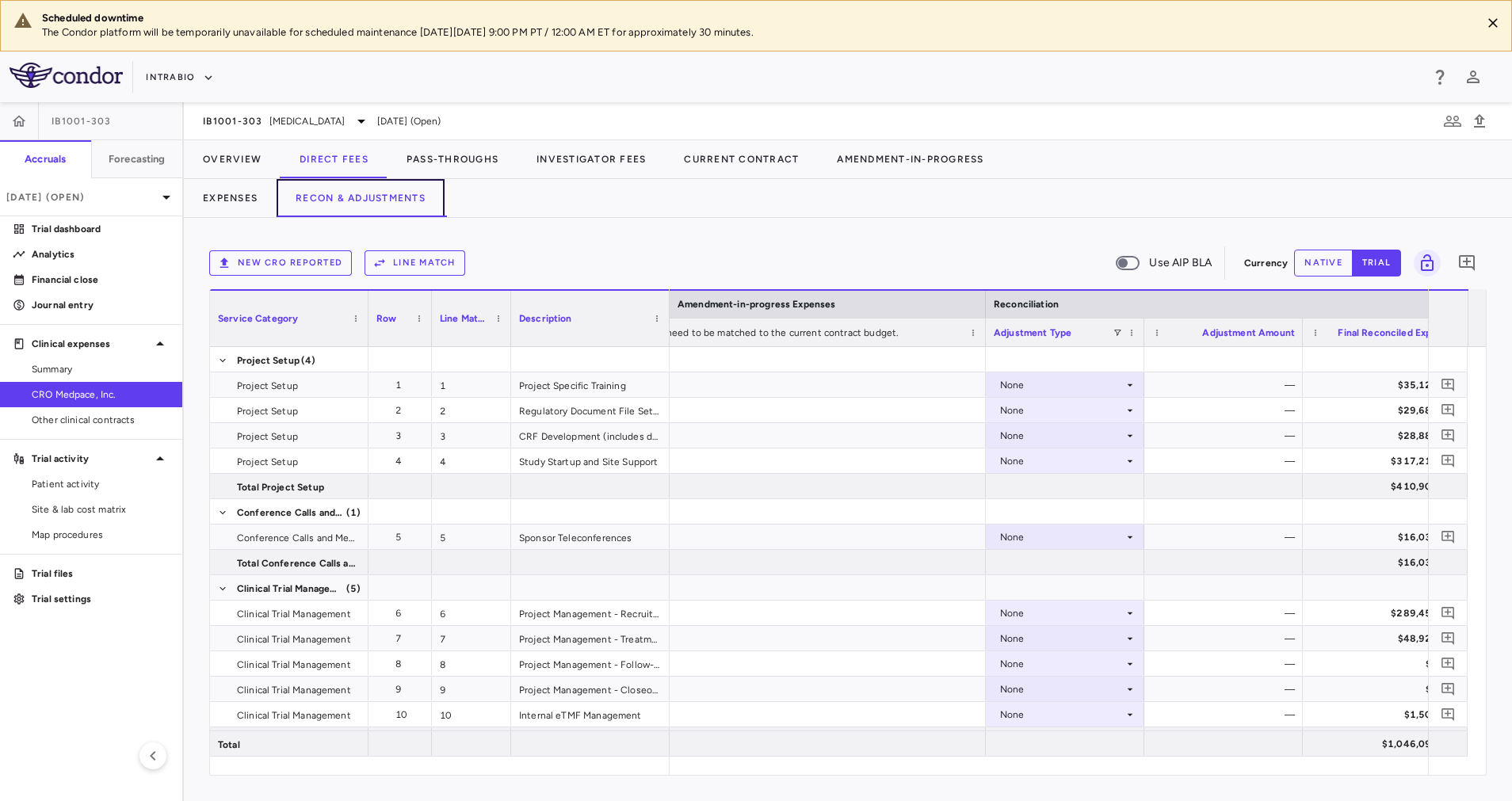
scroll to position [0, 2166]
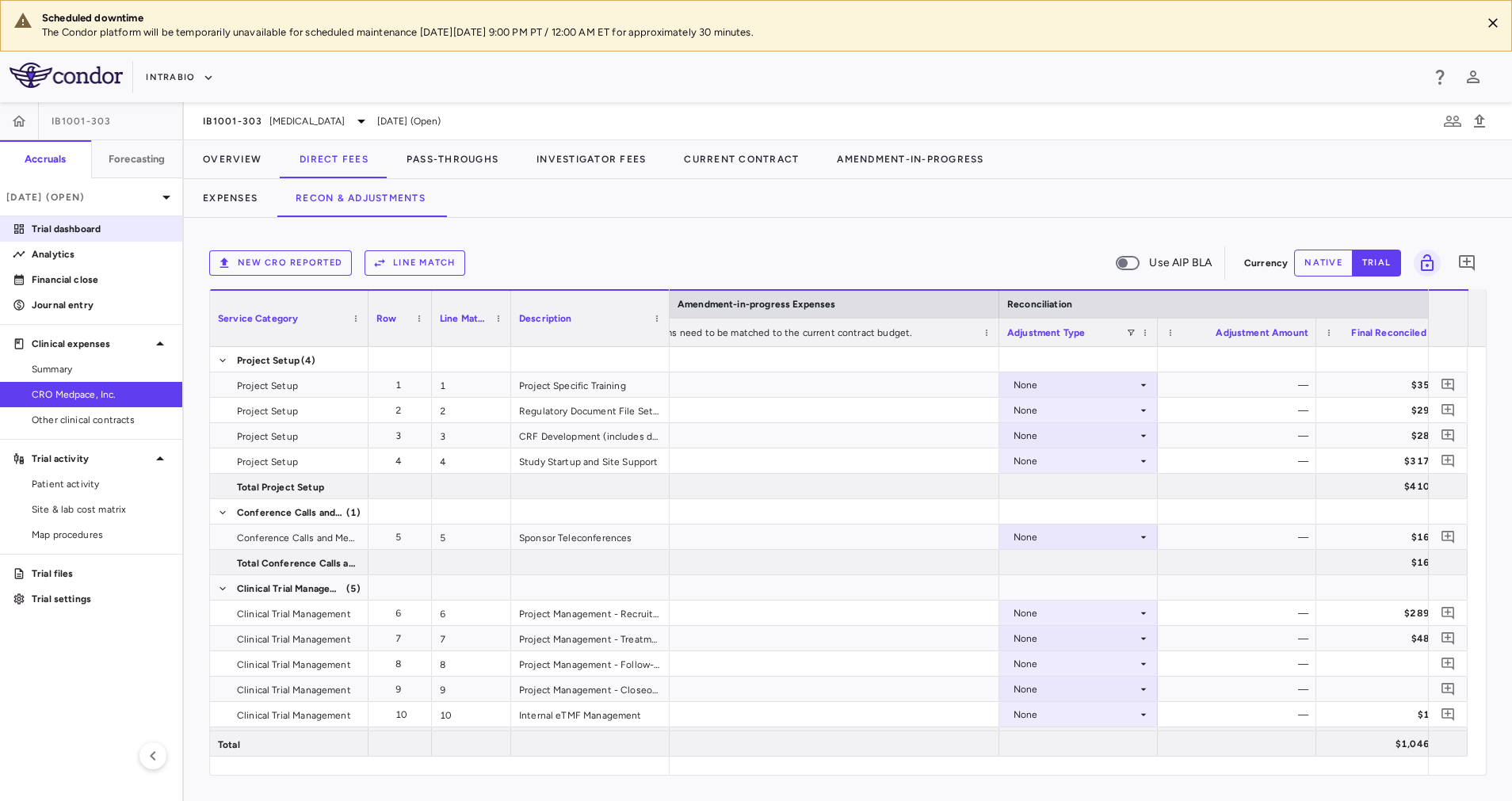
click at [109, 235] on p "Trial dashboard" at bounding box center [101, 229] width 138 height 14
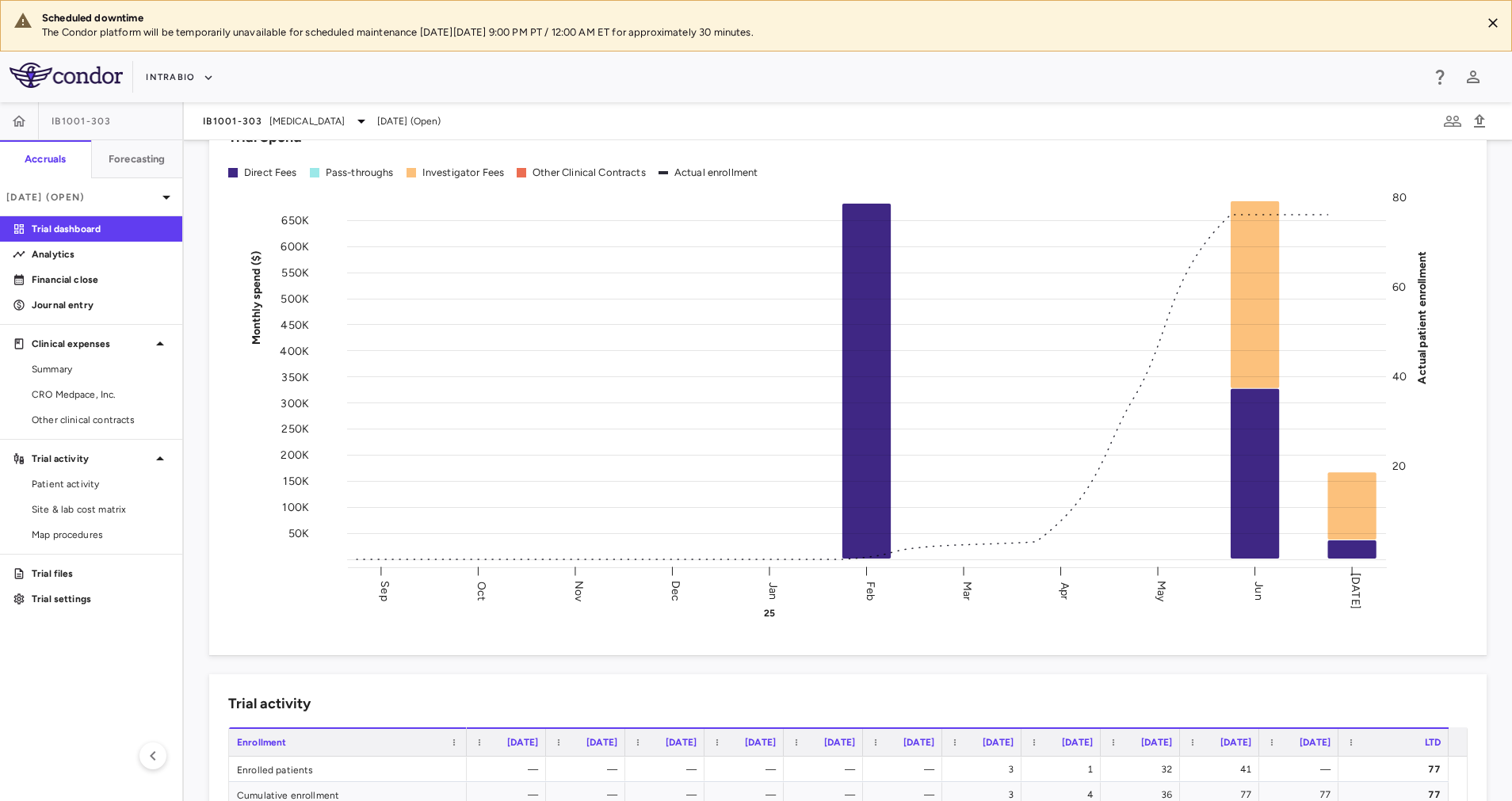
scroll to position [91, 0]
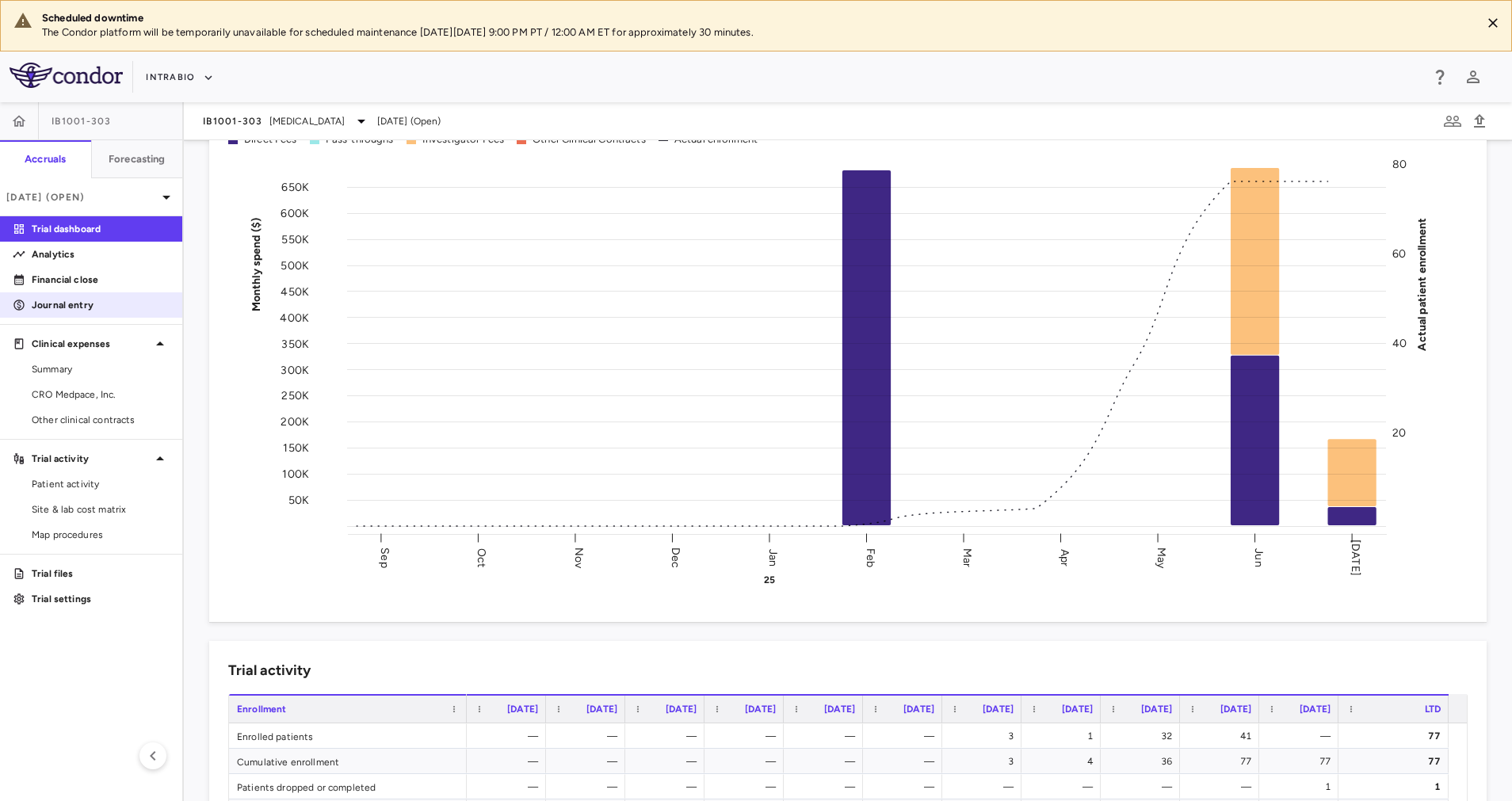
click at [69, 305] on p "Journal entry" at bounding box center [101, 305] width 138 height 14
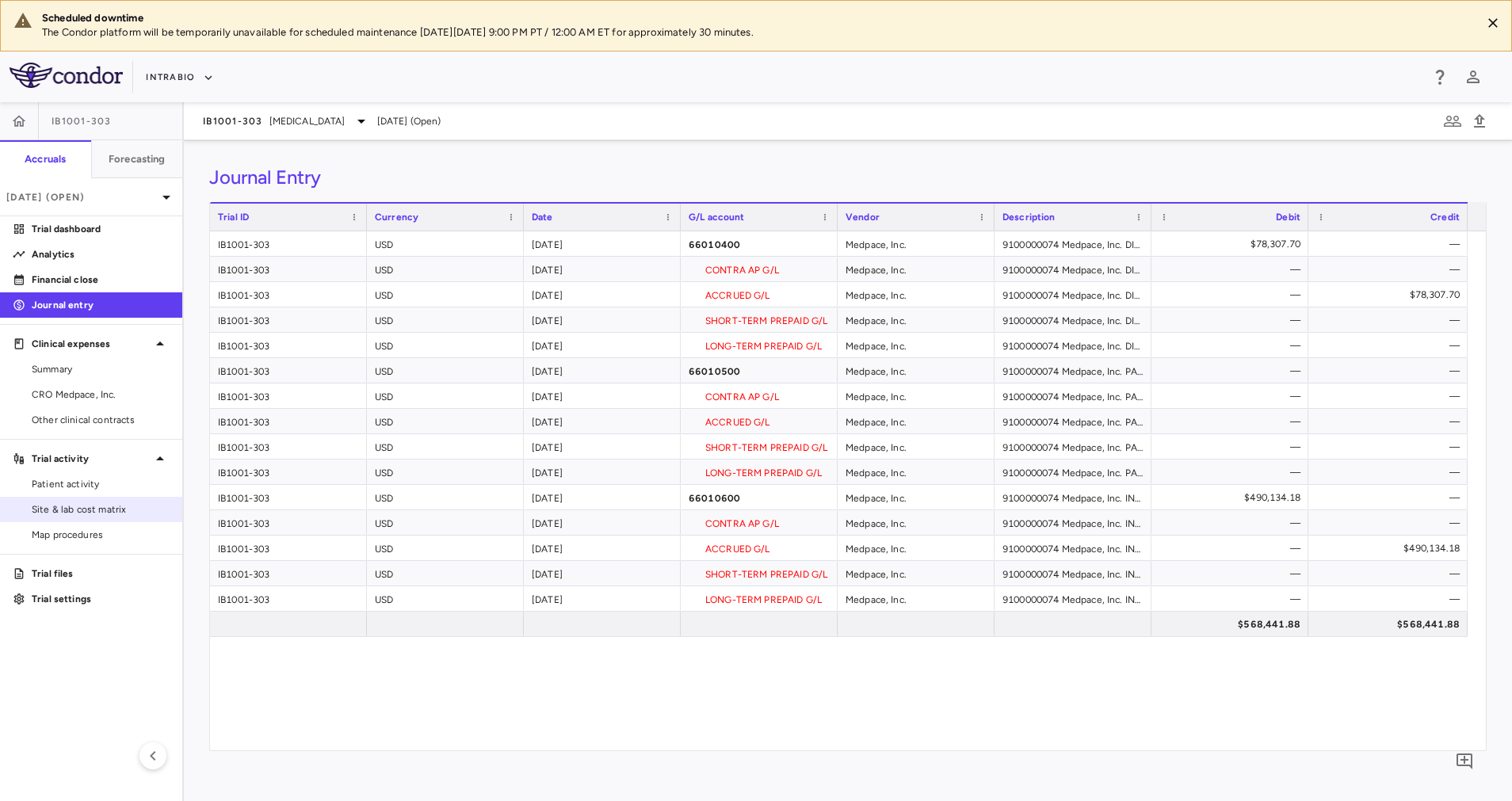
click at [98, 508] on span "Site & lab cost matrix" at bounding box center [101, 509] width 138 height 14
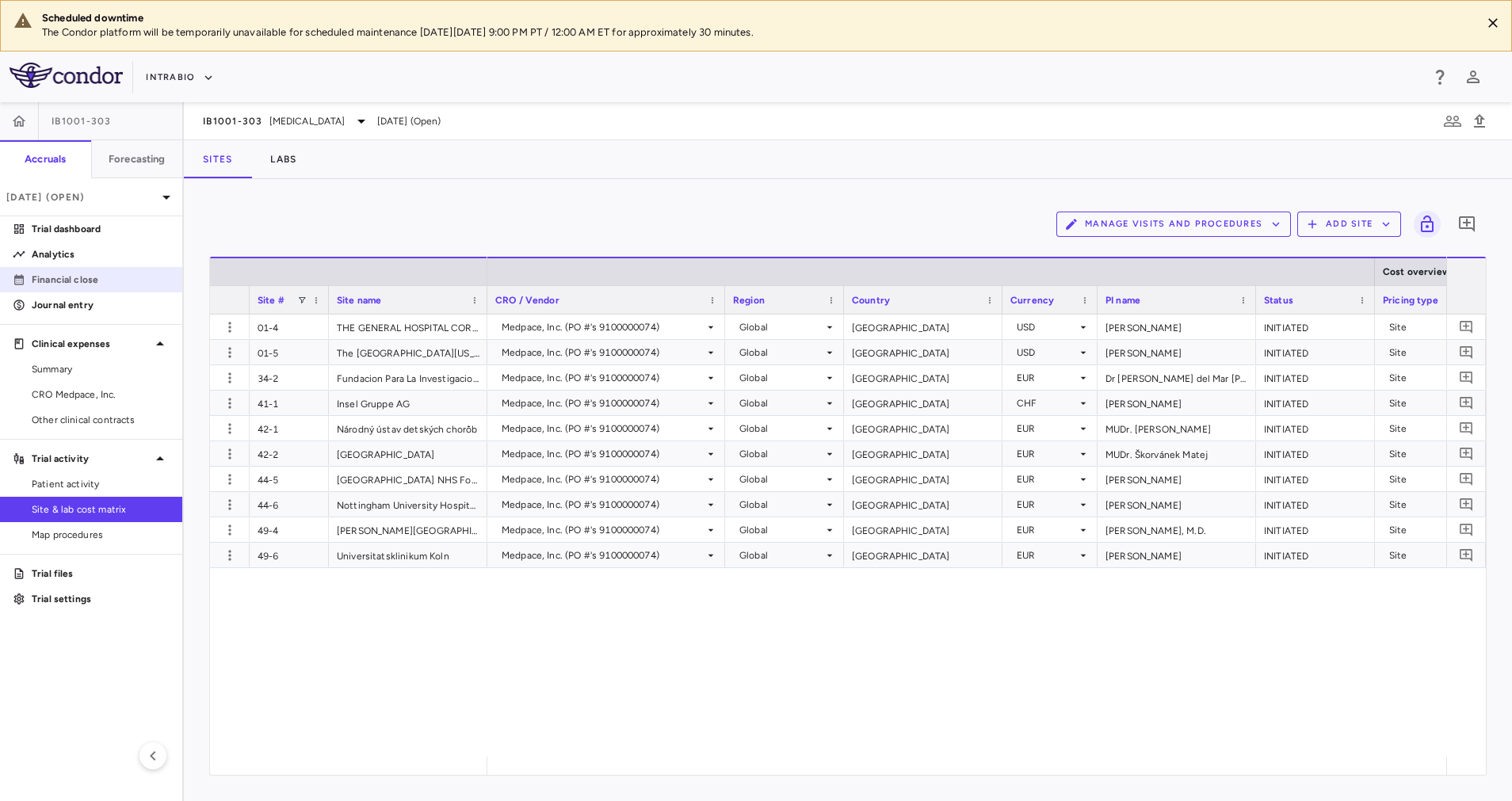
click at [67, 277] on p "Financial close" at bounding box center [101, 280] width 138 height 14
